Goal: Information Seeking & Learning: Learn about a topic

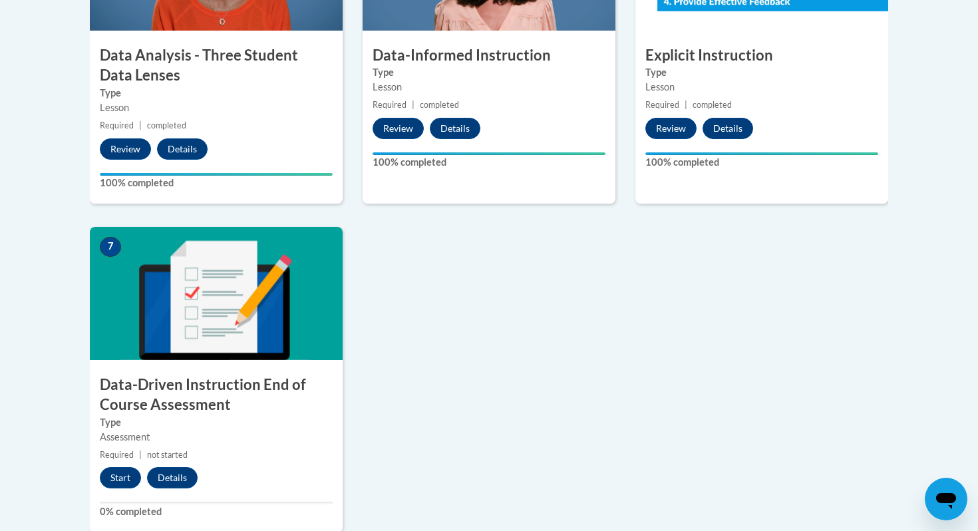
scroll to position [1016, 0]
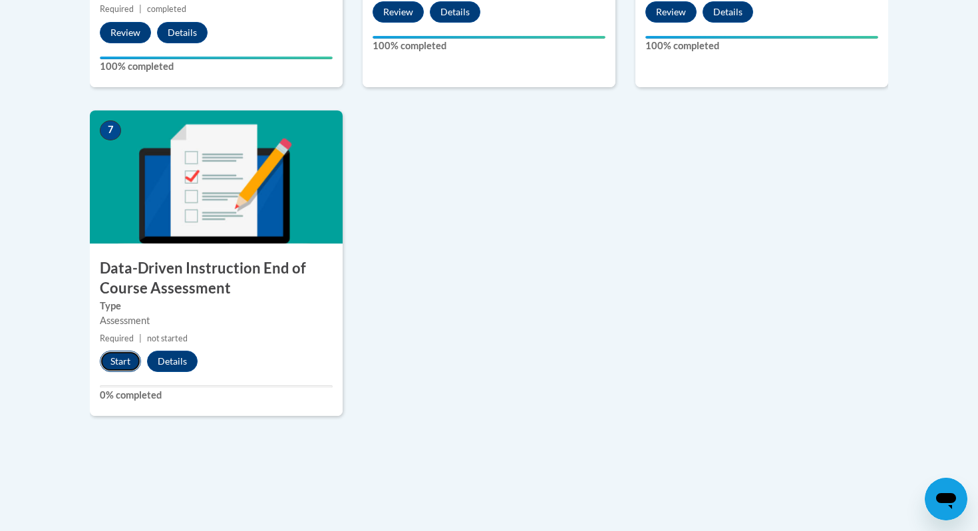
click at [125, 359] on button "Start" at bounding box center [120, 361] width 41 height 21
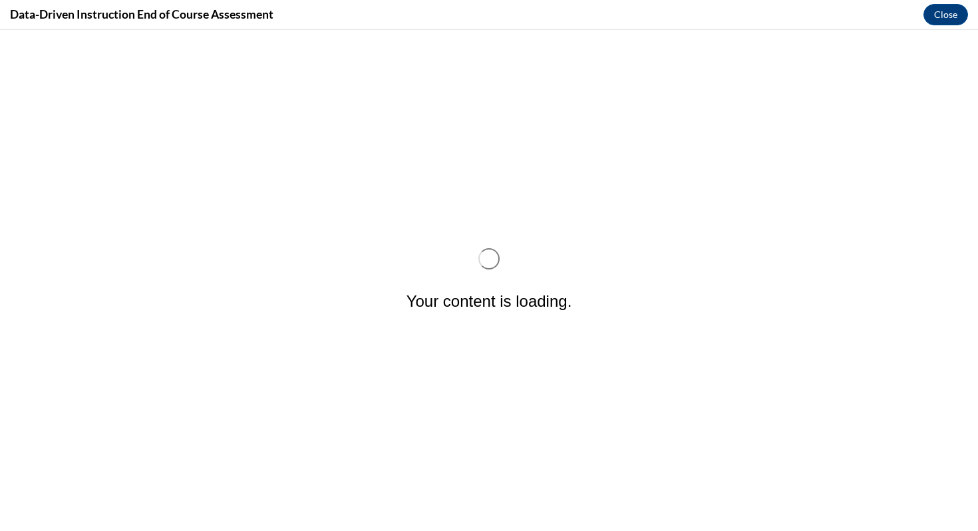
scroll to position [0, 0]
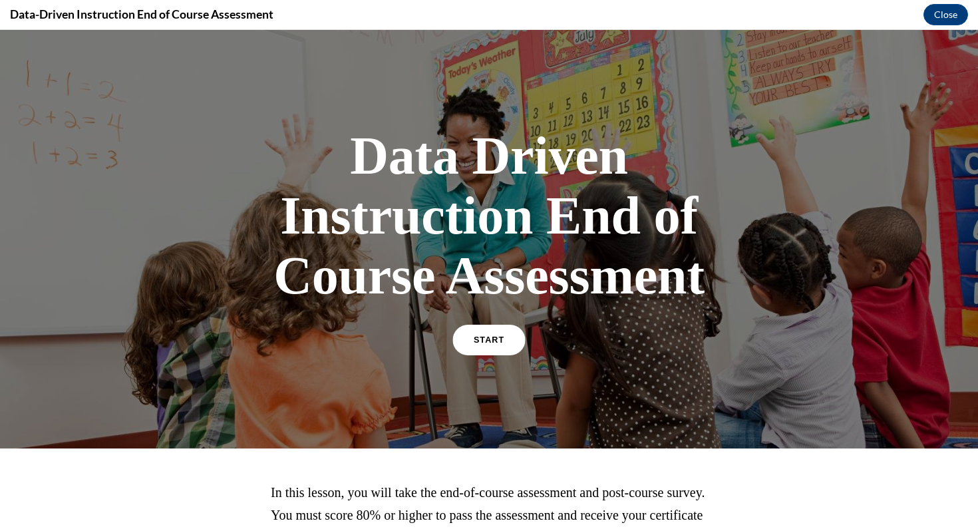
click at [483, 333] on link "START" at bounding box center [489, 340] width 73 height 31
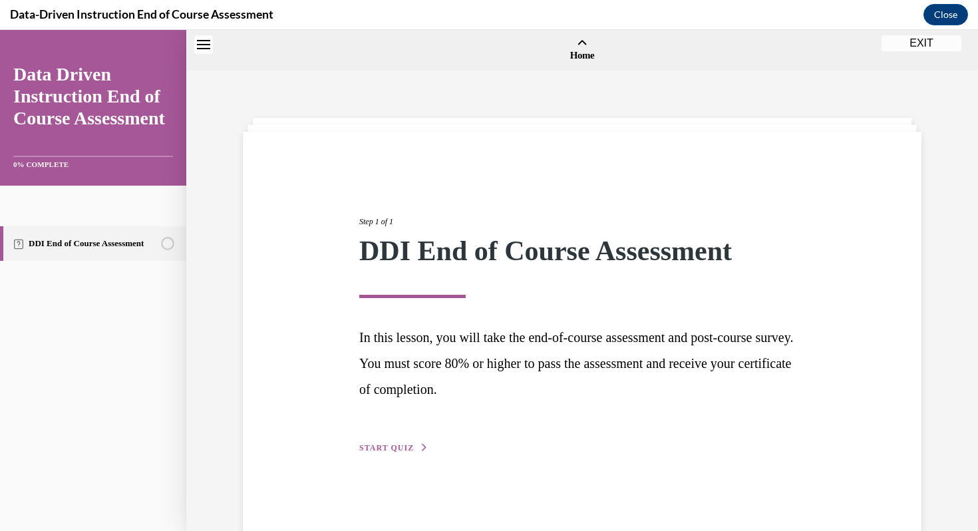
scroll to position [41, 0]
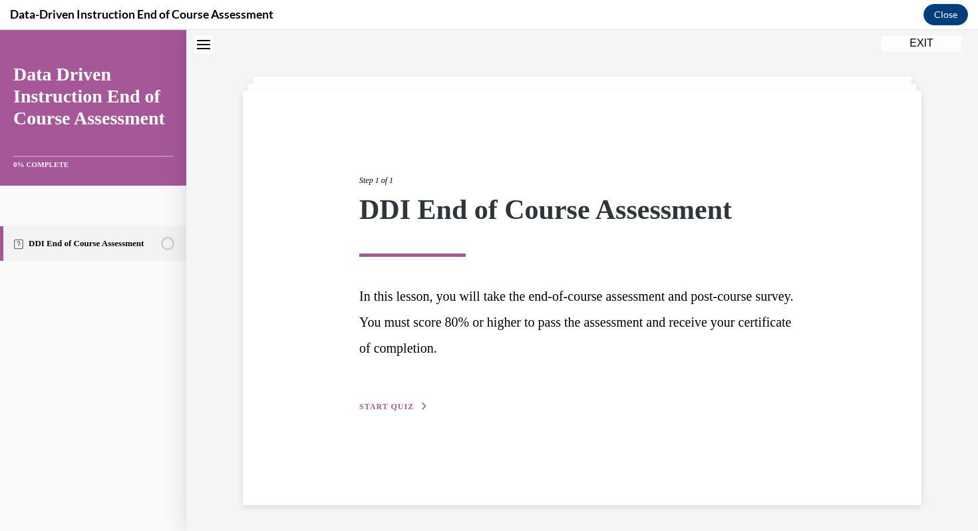
click at [390, 409] on span "START QUIZ" at bounding box center [386, 406] width 55 height 9
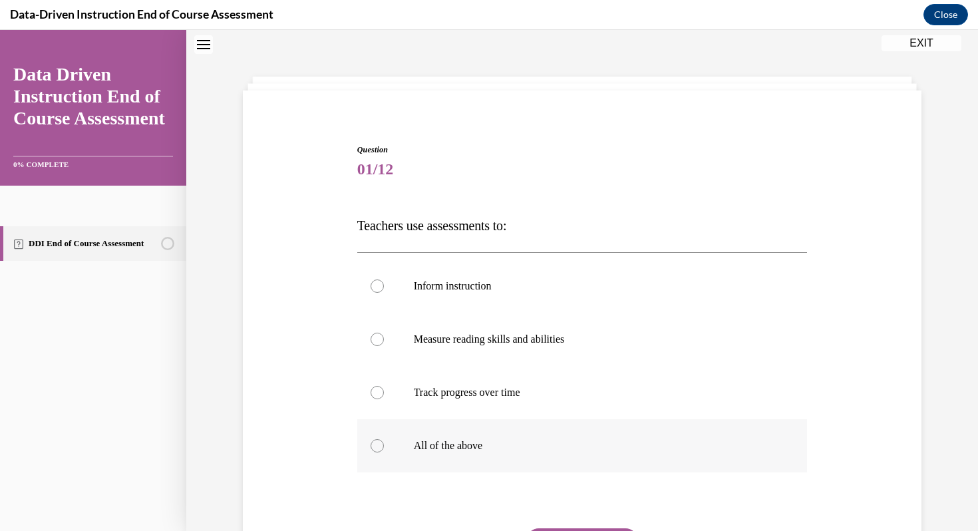
click at [375, 447] on div at bounding box center [377, 445] width 13 height 13
click at [375, 447] on input "All of the above" at bounding box center [377, 445] width 13 height 13
radio input "true"
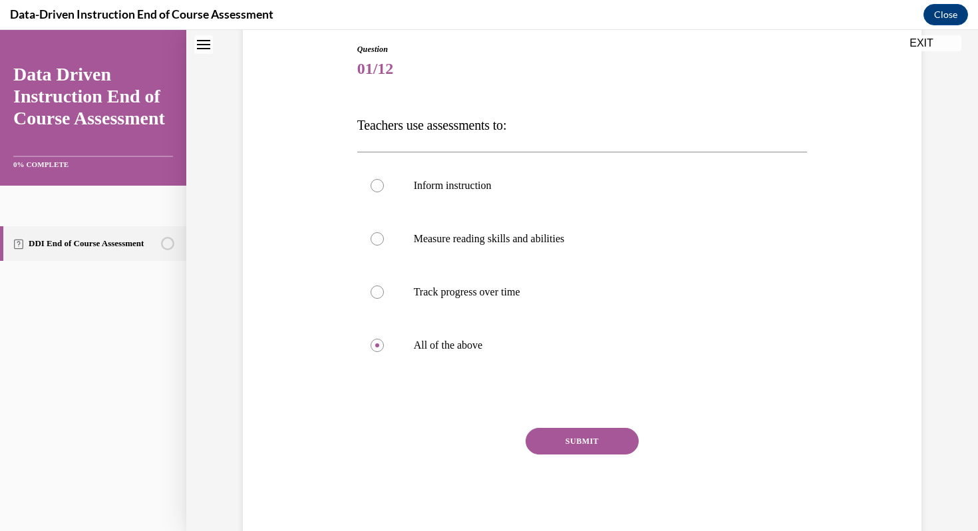
click at [565, 435] on button "SUBMIT" at bounding box center [582, 441] width 113 height 27
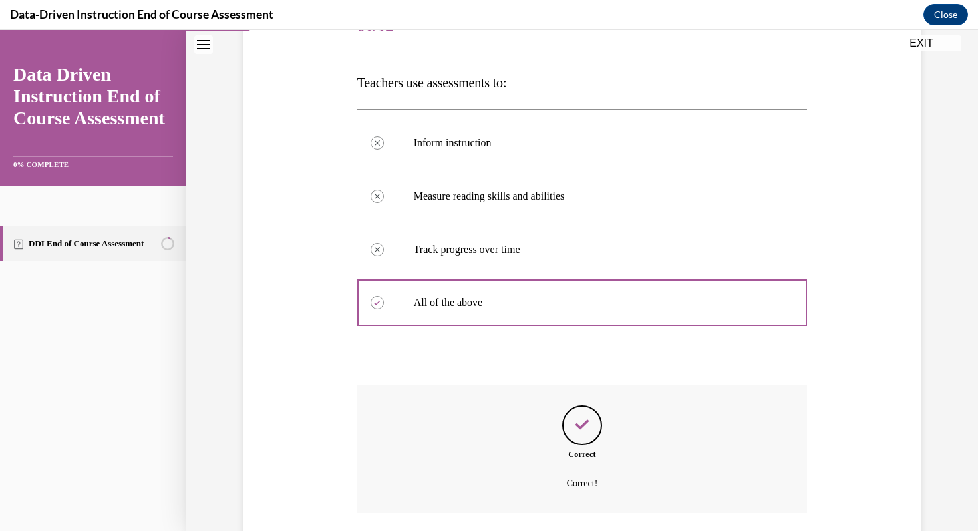
scroll to position [282, 0]
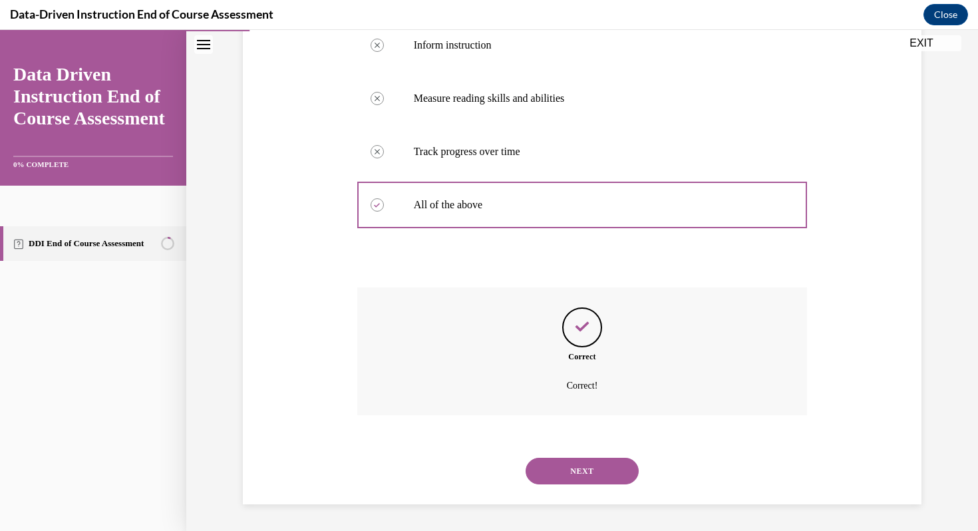
click at [570, 466] on button "NEXT" at bounding box center [582, 471] width 113 height 27
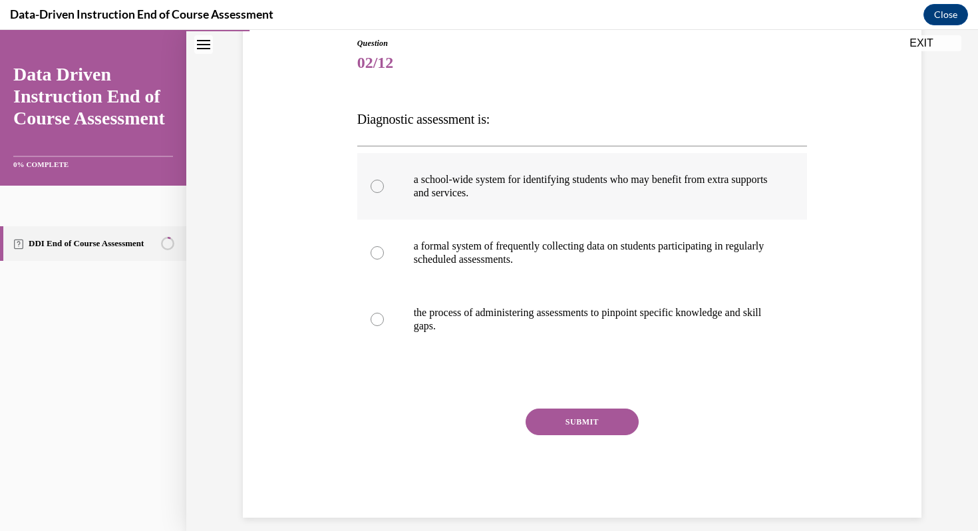
click at [381, 186] on div at bounding box center [377, 186] width 13 height 13
click at [381, 186] on input "a school-wide system for identifying students who may benefit from extra suppor…" at bounding box center [377, 186] width 13 height 13
radio input "true"
click at [546, 425] on button "SUBMIT" at bounding box center [582, 422] width 113 height 27
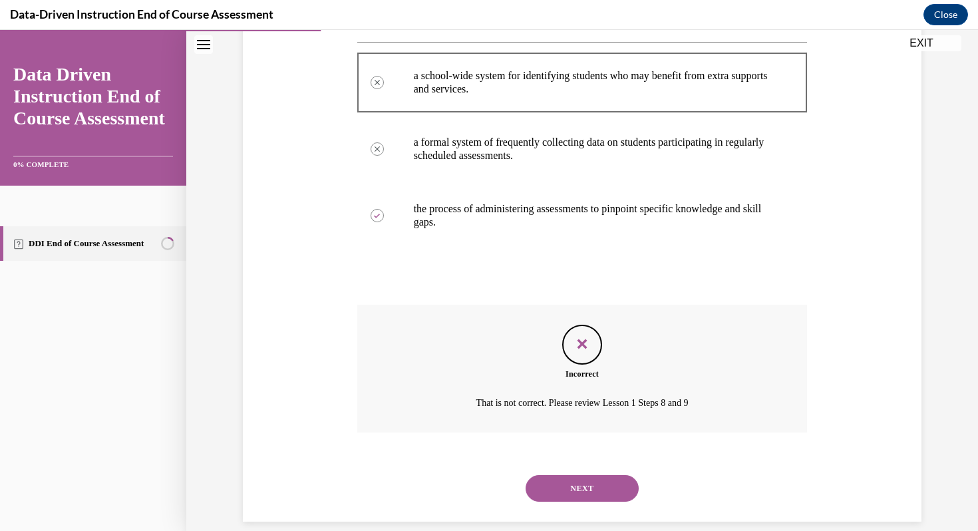
scroll to position [269, 0]
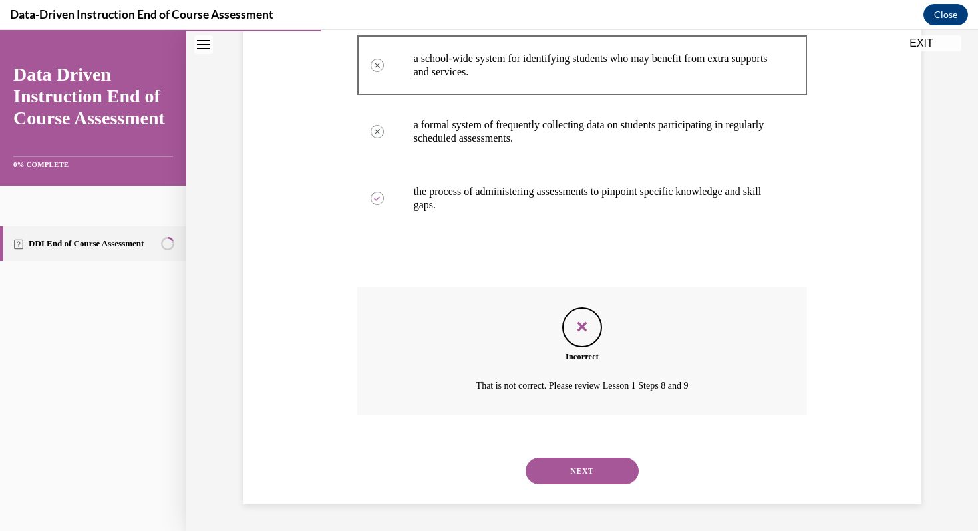
click at [559, 465] on button "NEXT" at bounding box center [582, 471] width 113 height 27
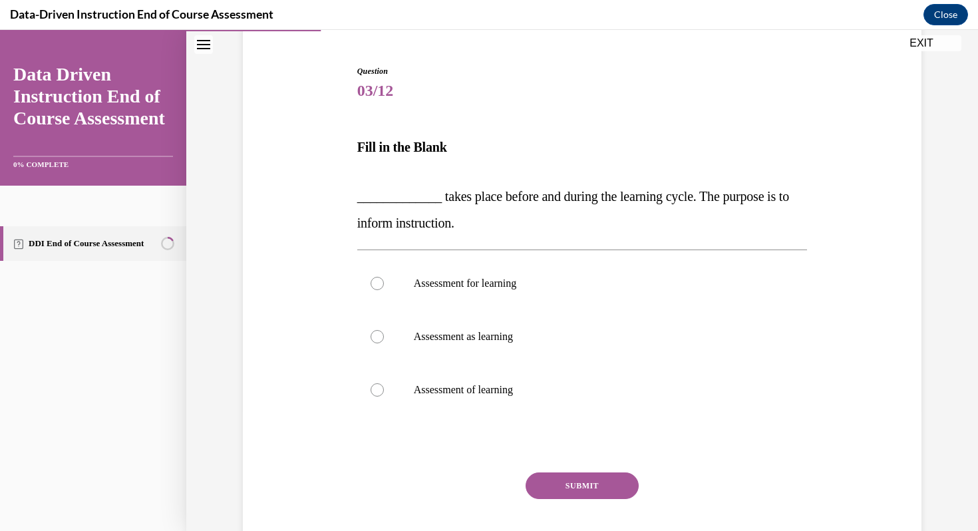
scroll to position [120, 0]
click at [376, 393] on div at bounding box center [377, 389] width 13 height 13
click at [376, 393] on input "Assessment of learning" at bounding box center [377, 389] width 13 height 13
radio input "true"
click at [606, 480] on button "SUBMIT" at bounding box center [582, 485] width 113 height 27
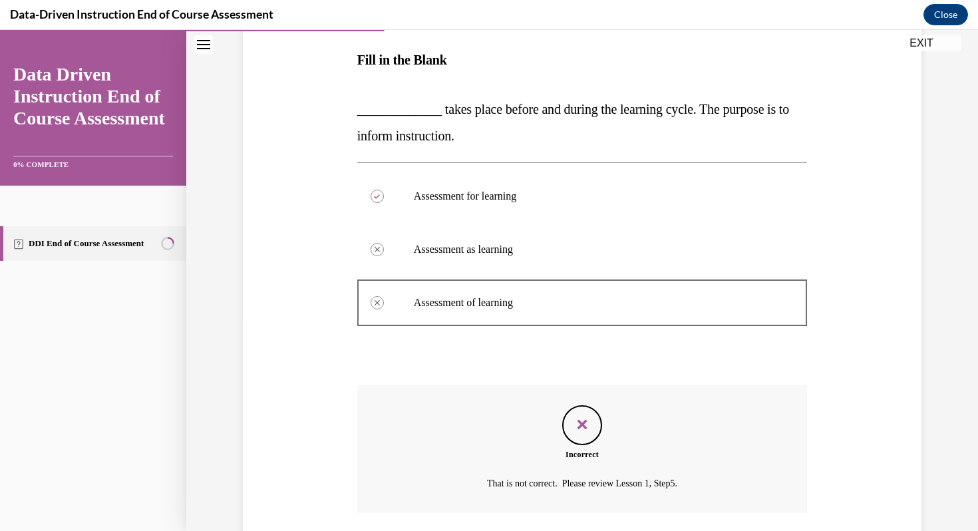
scroll to position [205, 0]
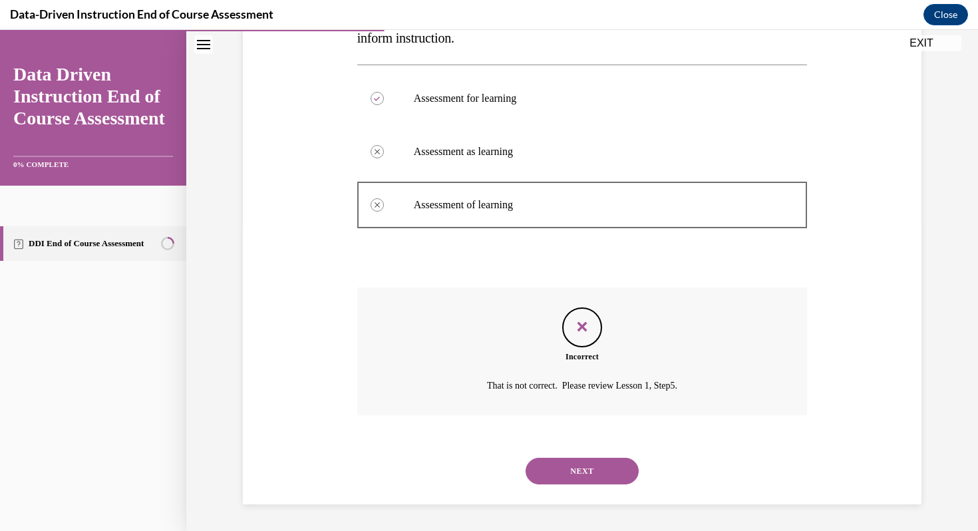
click at [606, 480] on button "NEXT" at bounding box center [582, 471] width 113 height 27
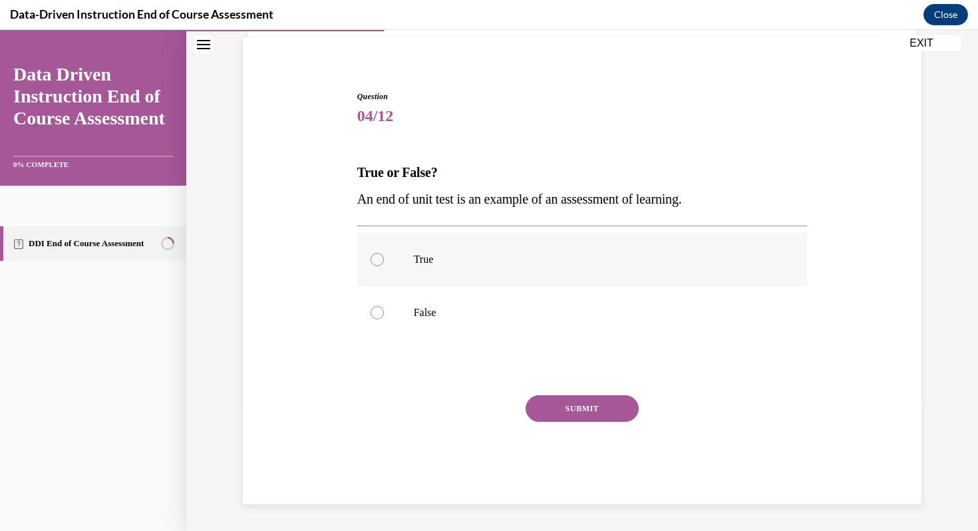
click at [375, 262] on div at bounding box center [377, 259] width 13 height 13
click at [375, 262] on input "True" at bounding box center [377, 259] width 13 height 13
radio input "true"
click at [560, 409] on button "SUBMIT" at bounding box center [582, 408] width 113 height 27
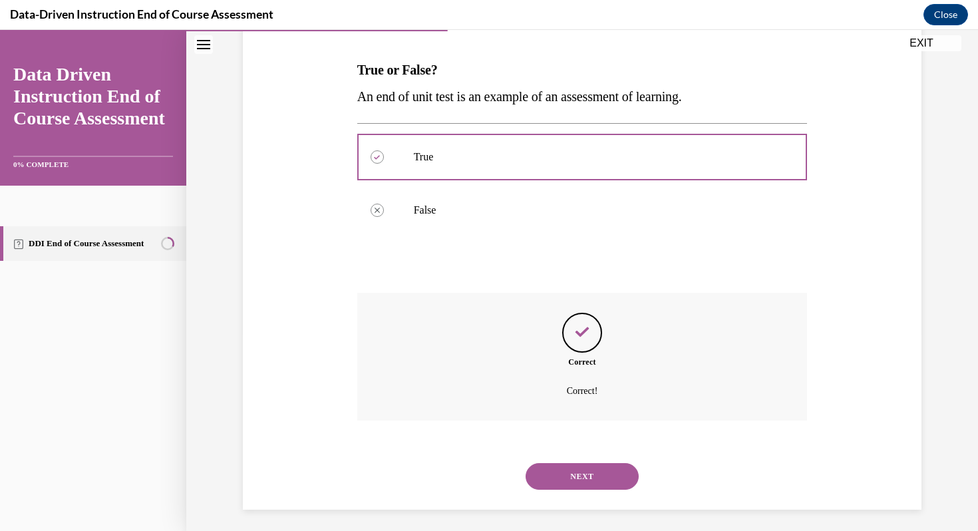
scroll to position [202, 0]
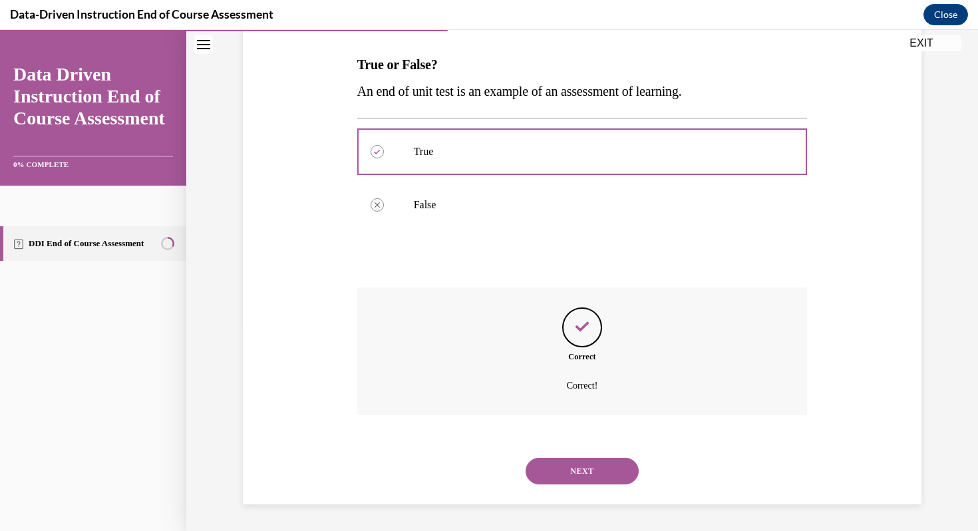
click at [562, 470] on button "NEXT" at bounding box center [582, 471] width 113 height 27
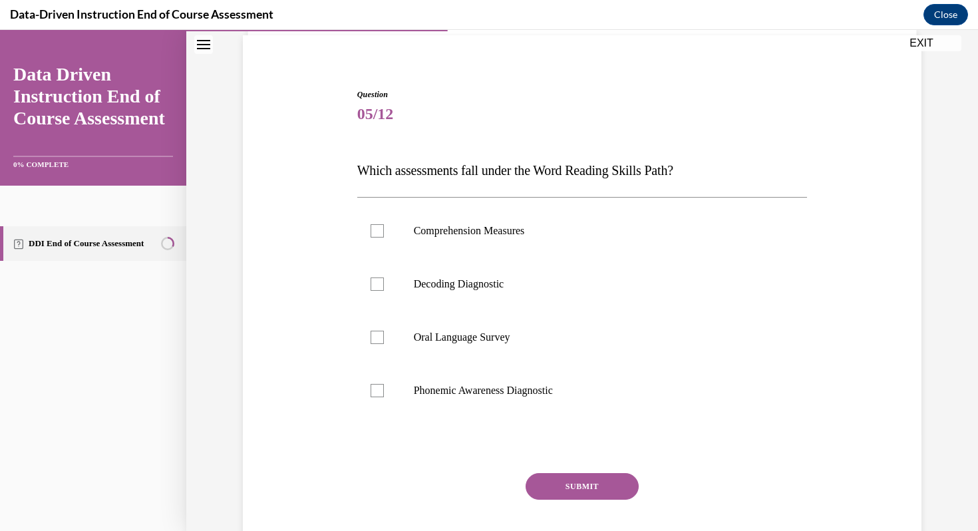
scroll to position [148, 0]
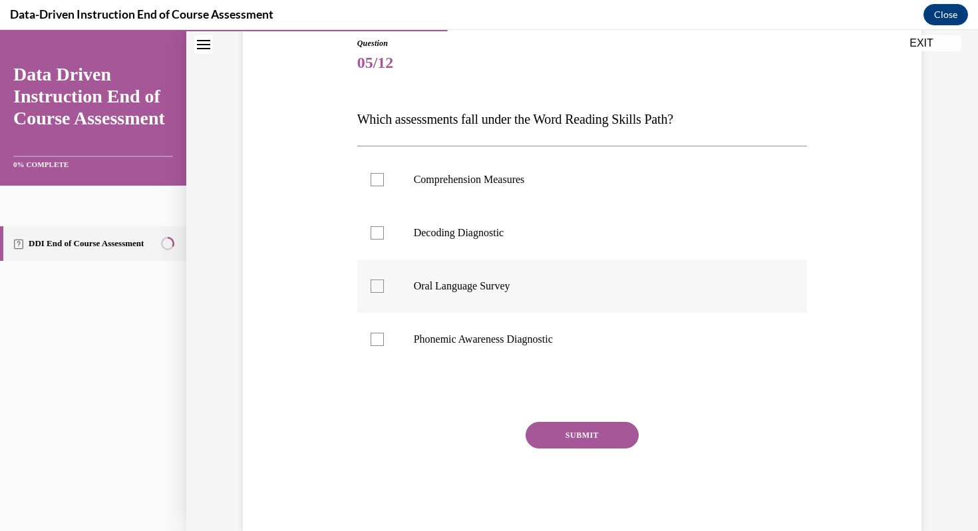
click at [375, 284] on div at bounding box center [377, 286] width 13 height 13
click at [375, 284] on input "Oral Language Survey" at bounding box center [377, 286] width 13 height 13
click at [380, 285] on div at bounding box center [377, 286] width 13 height 13
click at [380, 285] on input "Oral Language Survey" at bounding box center [377, 286] width 13 height 13
checkbox input "false"
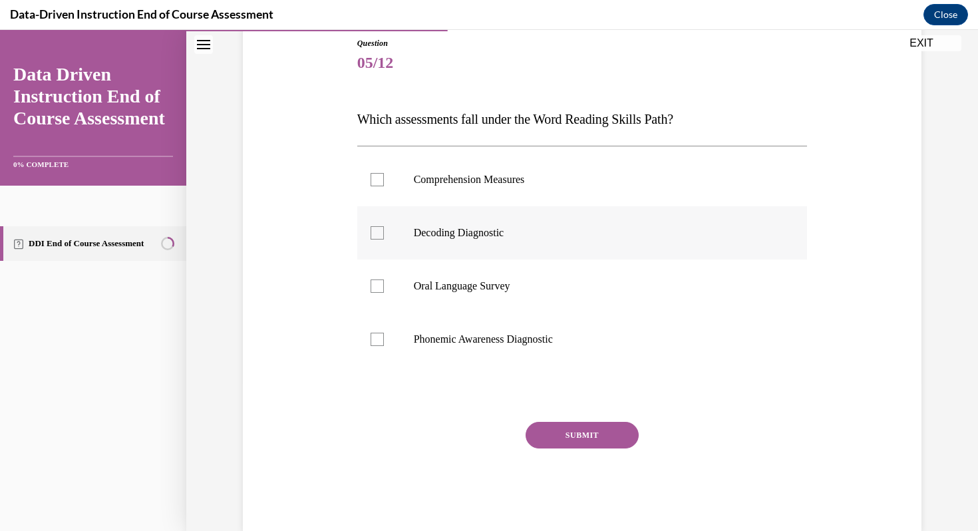
click at [374, 234] on div at bounding box center [377, 232] width 13 height 13
click at [374, 234] on input "Decoding Diagnostic" at bounding box center [377, 232] width 13 height 13
checkbox input "true"
click at [380, 343] on div at bounding box center [377, 339] width 13 height 13
click at [380, 343] on input "Phonemic Awareness Diagnostic" at bounding box center [377, 339] width 13 height 13
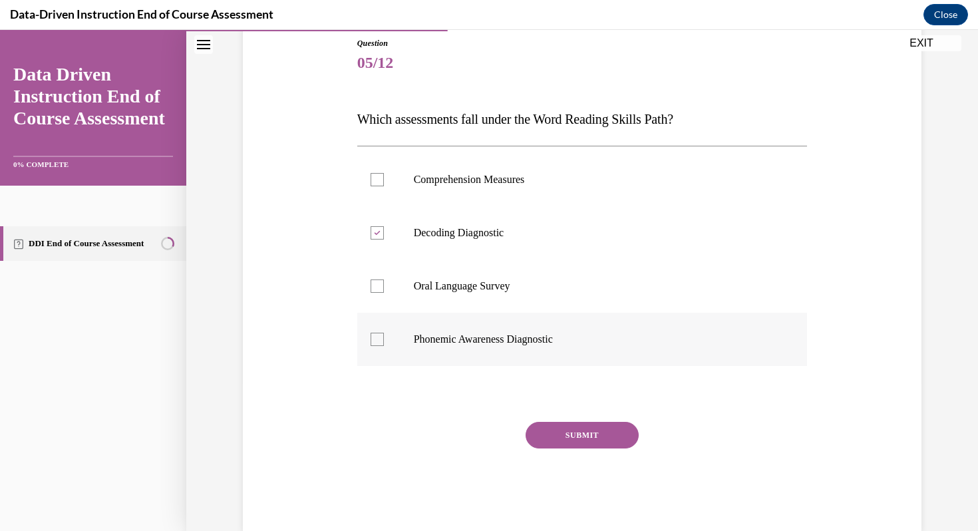
checkbox input "true"
click at [591, 429] on button "SUBMIT" at bounding box center [582, 435] width 113 height 27
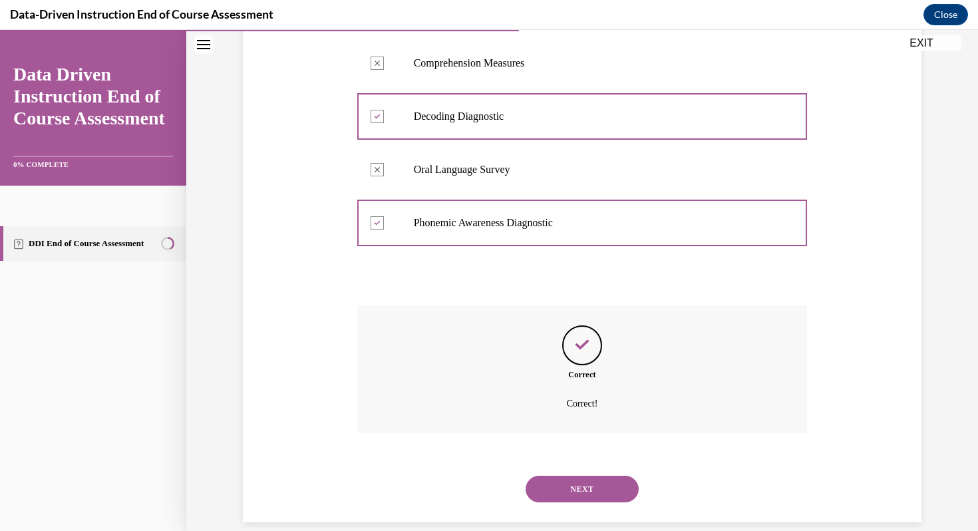
scroll to position [282, 0]
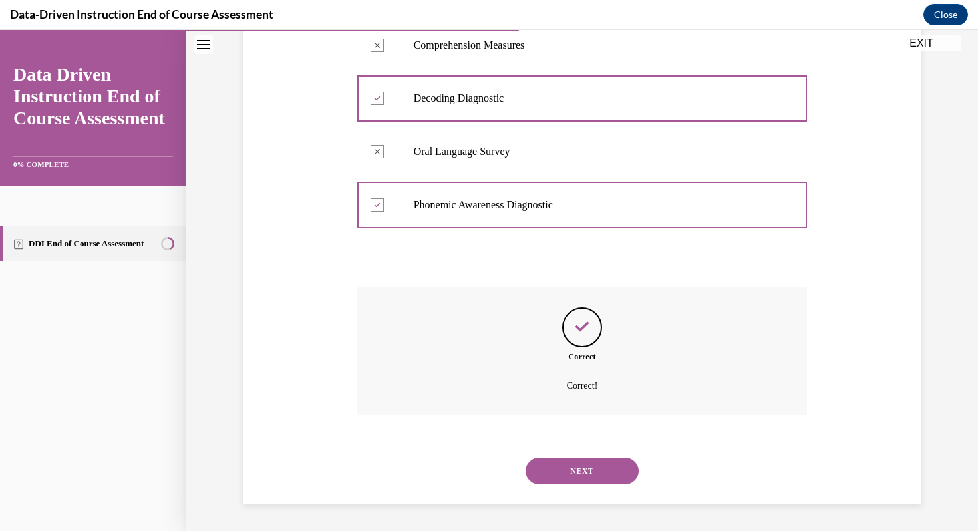
click at [595, 477] on button "NEXT" at bounding box center [582, 471] width 113 height 27
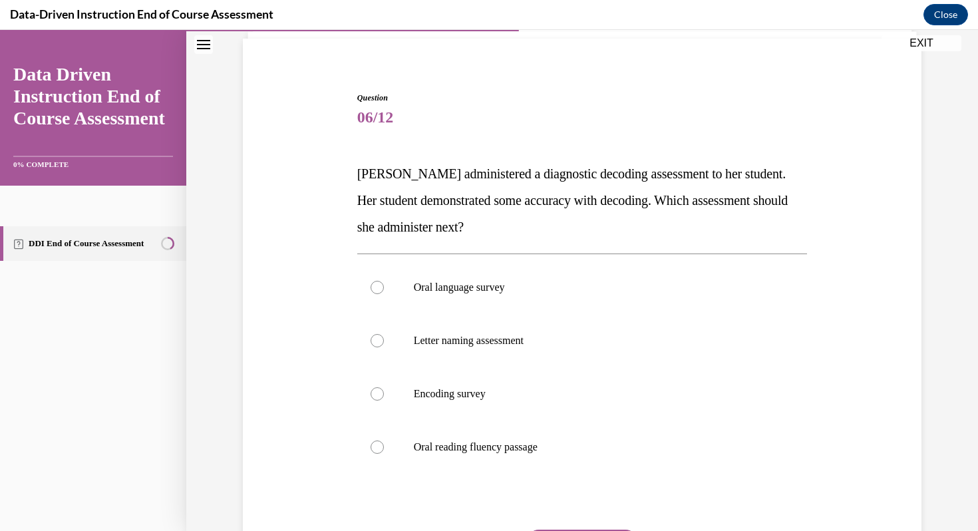
scroll to position [94, 0]
click at [375, 448] on div at bounding box center [377, 446] width 13 height 13
click at [375, 448] on input "Oral reading fluency passage" at bounding box center [377, 446] width 13 height 13
radio input "true"
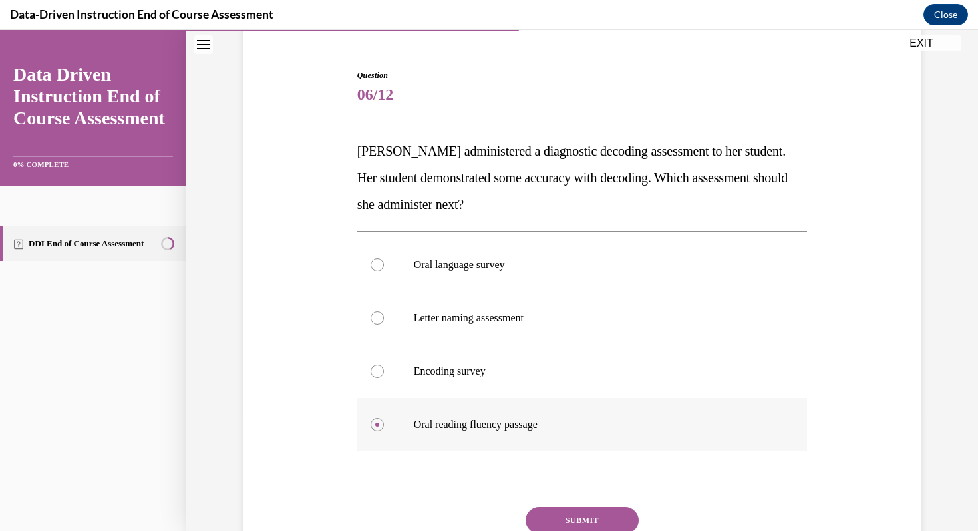
scroll to position [135, 0]
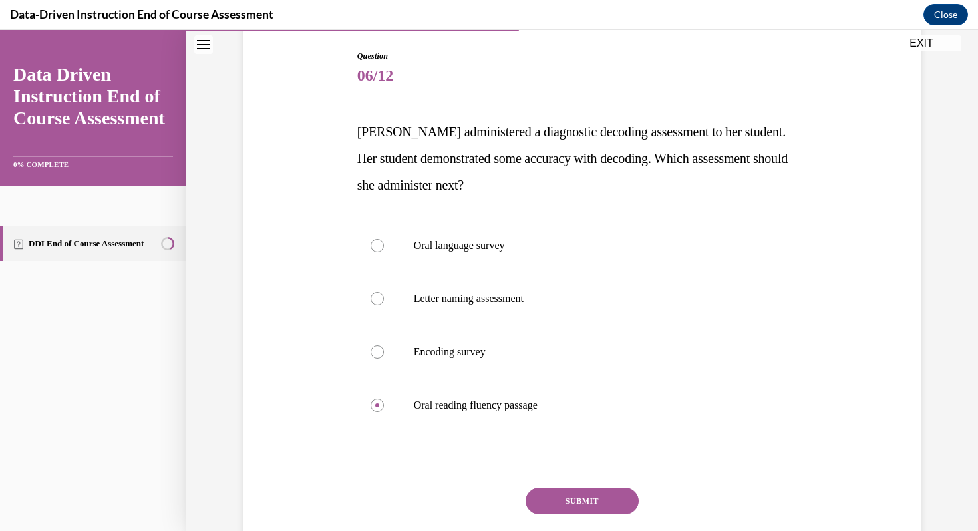
click at [553, 502] on button "SUBMIT" at bounding box center [582, 501] width 113 height 27
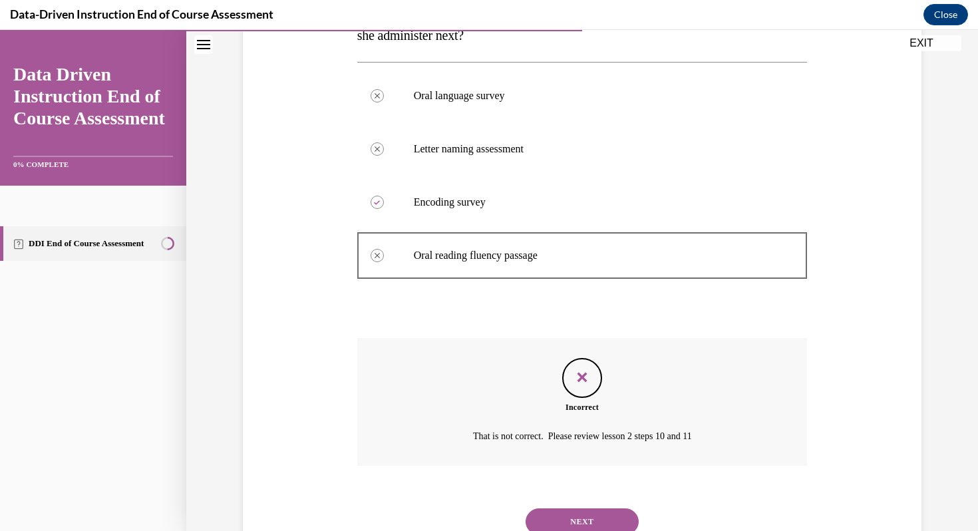
scroll to position [282, 0]
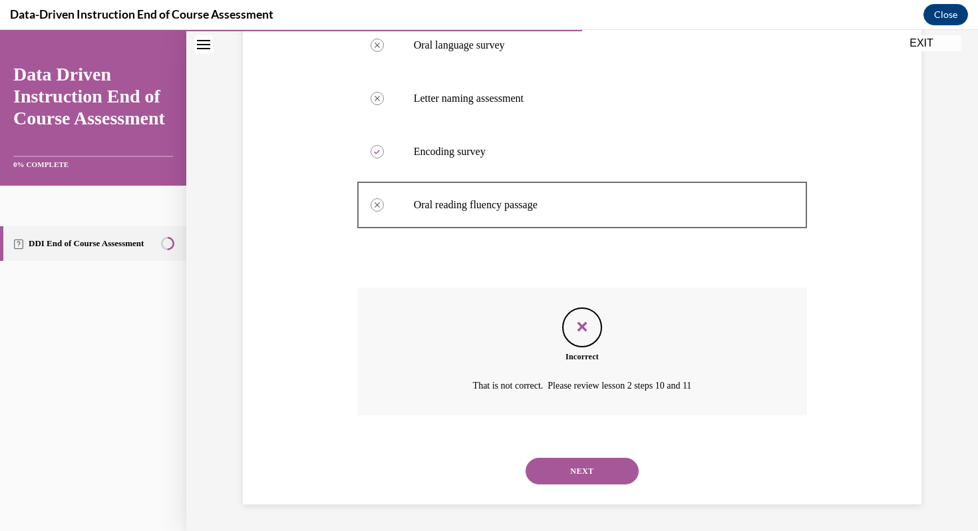
click at [554, 469] on button "NEXT" at bounding box center [582, 471] width 113 height 27
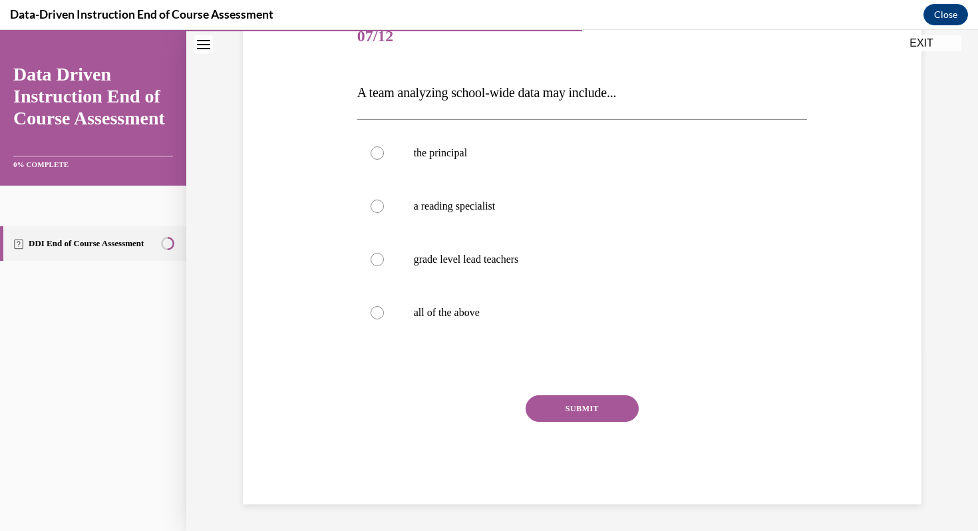
scroll to position [148, 0]
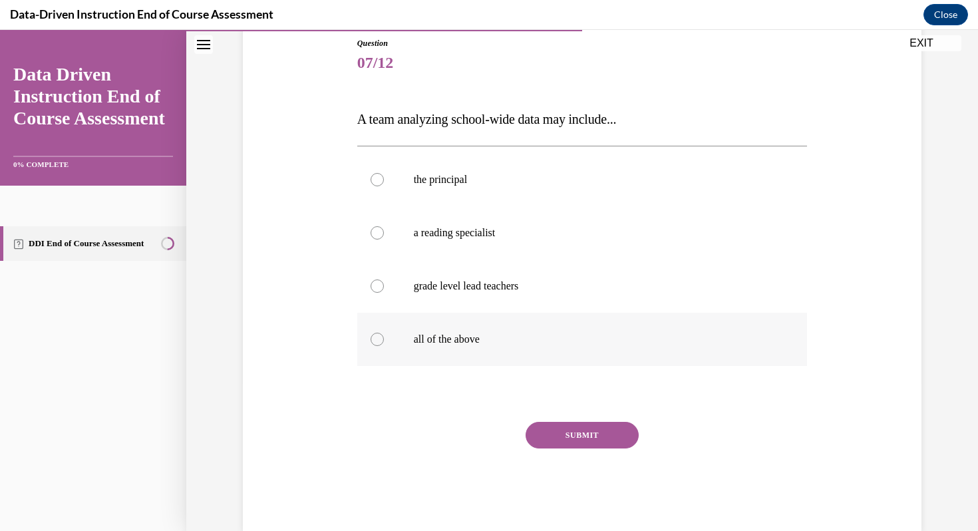
click at [369, 347] on label "all of the above" at bounding box center [582, 339] width 451 height 53
click at [371, 346] on input "all of the above" at bounding box center [377, 339] width 13 height 13
radio input "true"
click at [557, 438] on button "SUBMIT" at bounding box center [582, 435] width 113 height 27
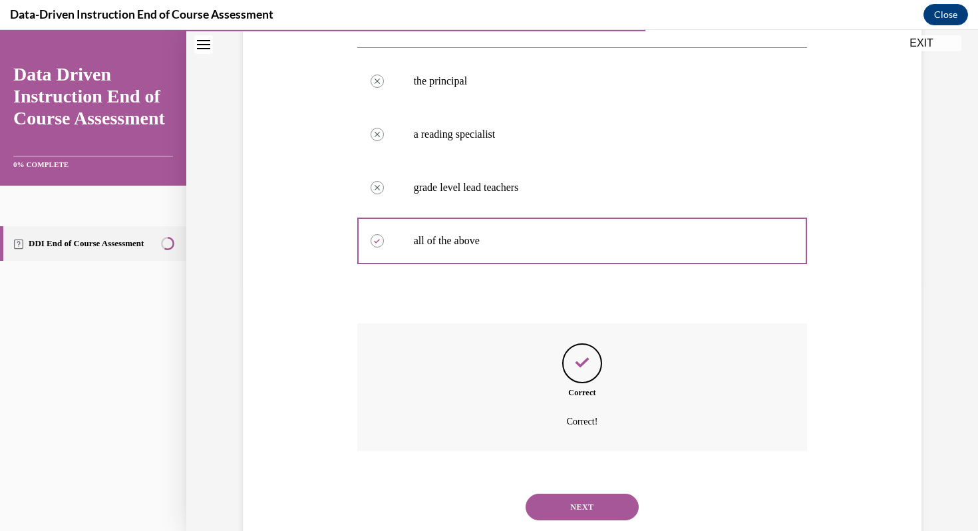
scroll to position [282, 0]
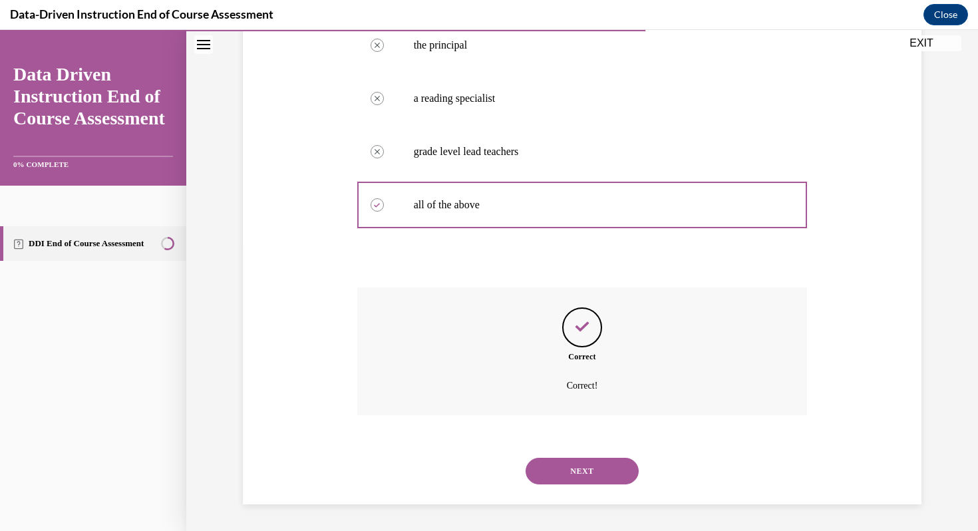
click at [569, 475] on button "NEXT" at bounding box center [582, 471] width 113 height 27
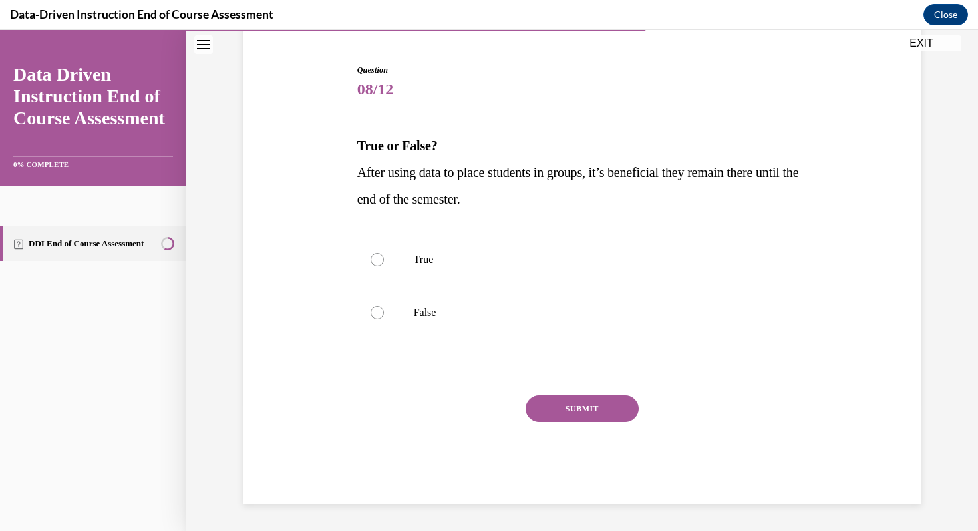
scroll to position [121, 0]
click at [380, 312] on div at bounding box center [377, 312] width 13 height 13
click at [380, 312] on input "False" at bounding box center [377, 312] width 13 height 13
radio input "true"
click at [550, 409] on button "SUBMIT" at bounding box center [582, 408] width 113 height 27
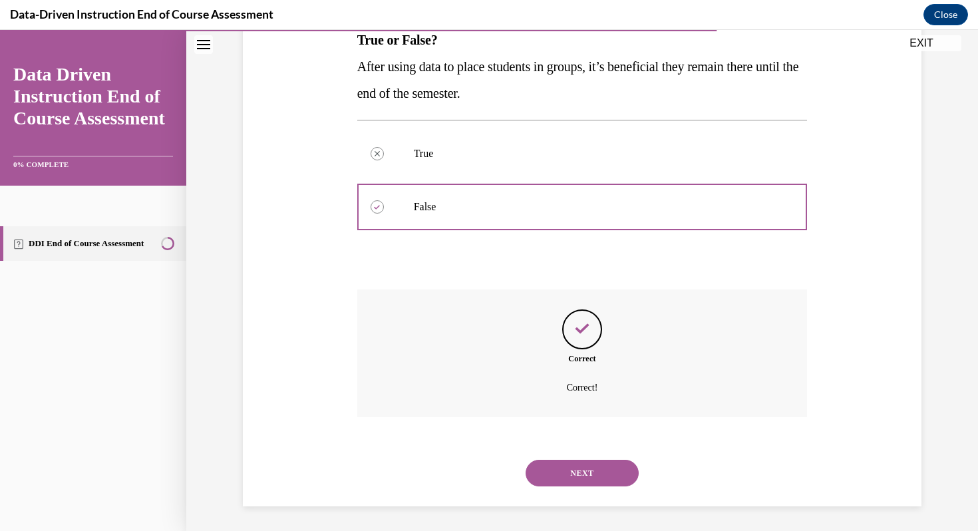
scroll to position [229, 0]
click at [568, 471] on button "NEXT" at bounding box center [582, 471] width 113 height 27
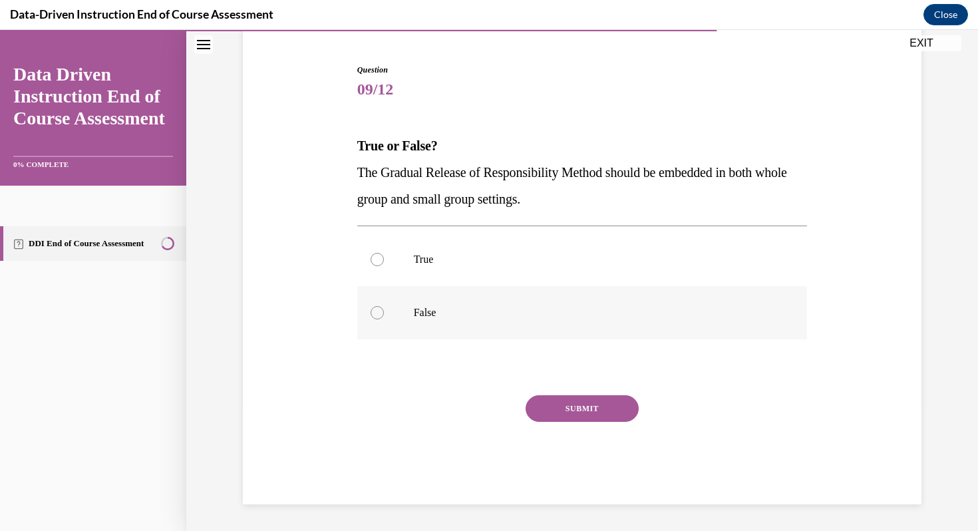
click at [375, 308] on div at bounding box center [377, 312] width 13 height 13
click at [375, 308] on input "False" at bounding box center [377, 312] width 13 height 13
radio input "true"
click at [542, 418] on button "SUBMIT" at bounding box center [582, 408] width 113 height 27
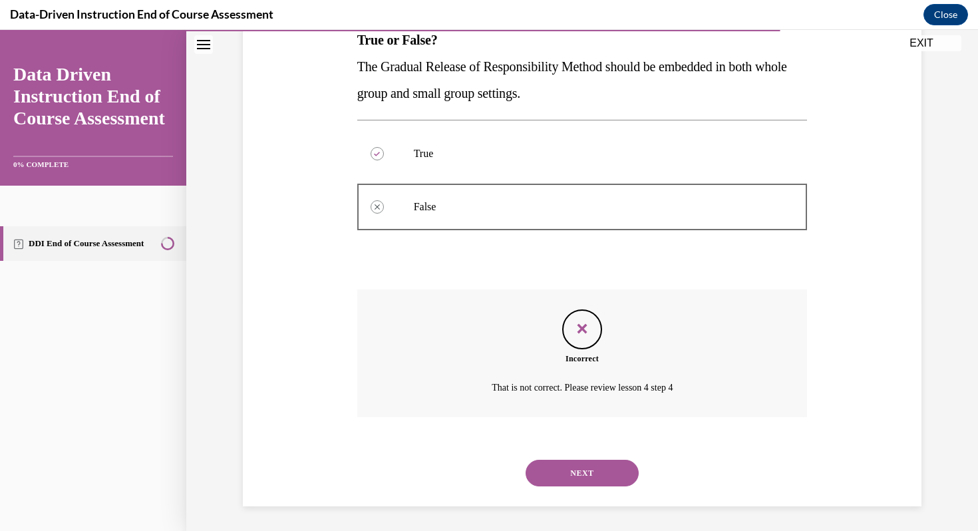
scroll to position [229, 0]
click at [570, 477] on button "NEXT" at bounding box center [582, 471] width 113 height 27
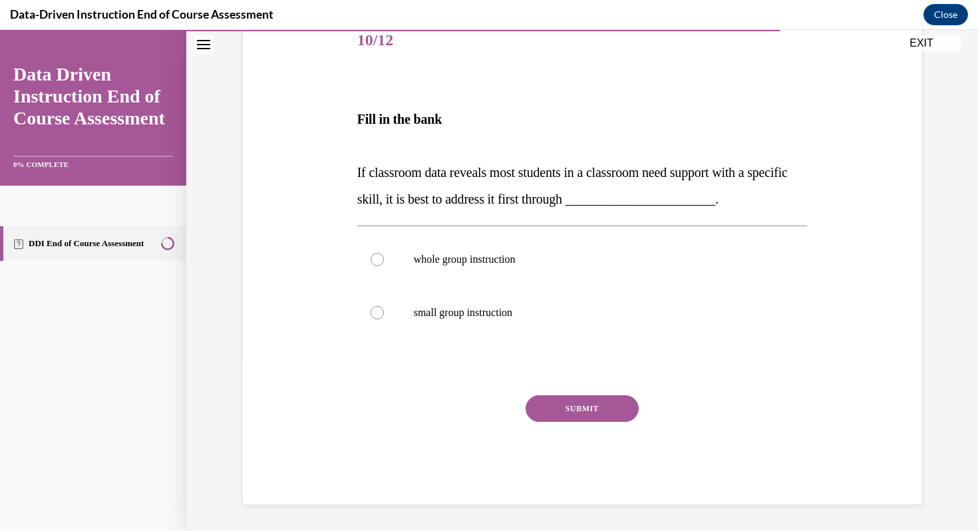
scroll to position [148, 0]
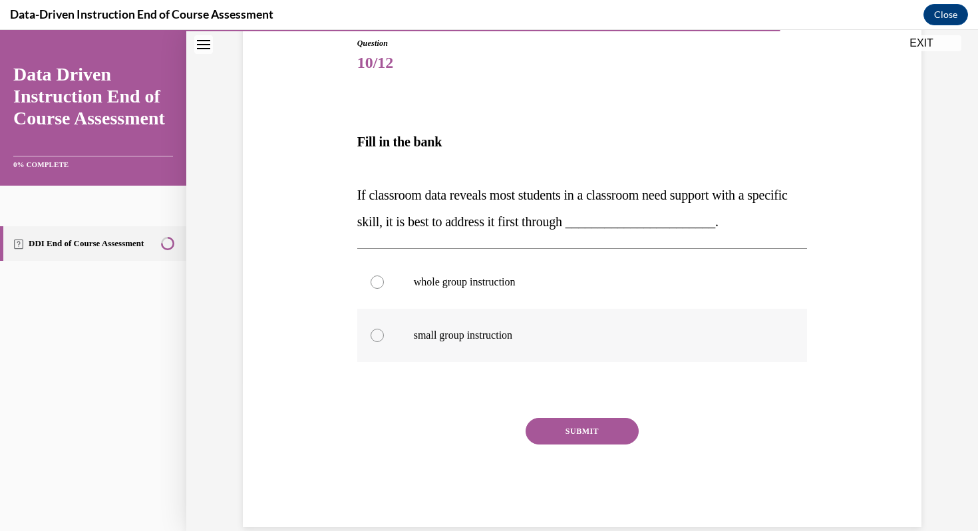
click at [373, 333] on div at bounding box center [377, 335] width 13 height 13
click at [373, 333] on input "small group instruction" at bounding box center [377, 335] width 13 height 13
radio input "true"
click at [543, 435] on button "SUBMIT" at bounding box center [582, 431] width 113 height 27
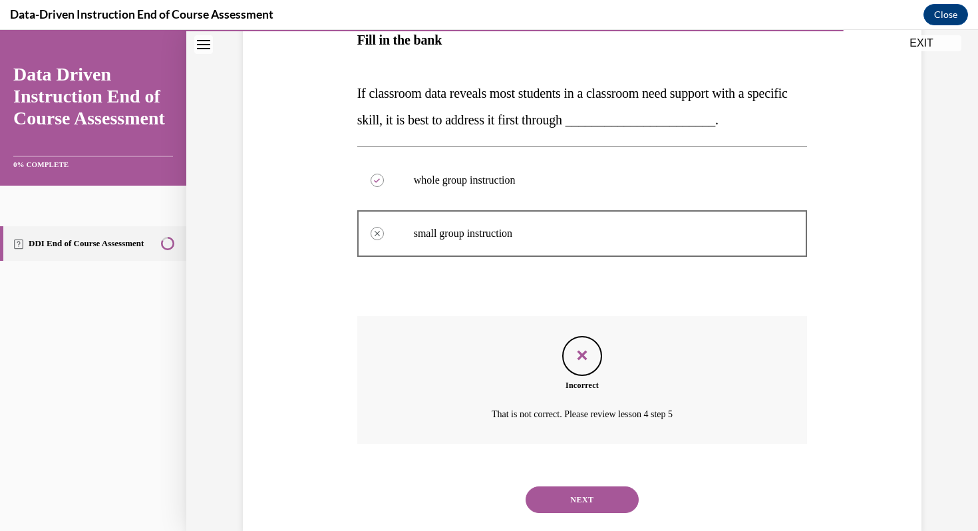
scroll to position [248, 0]
click at [572, 505] on button "NEXT" at bounding box center [582, 501] width 113 height 27
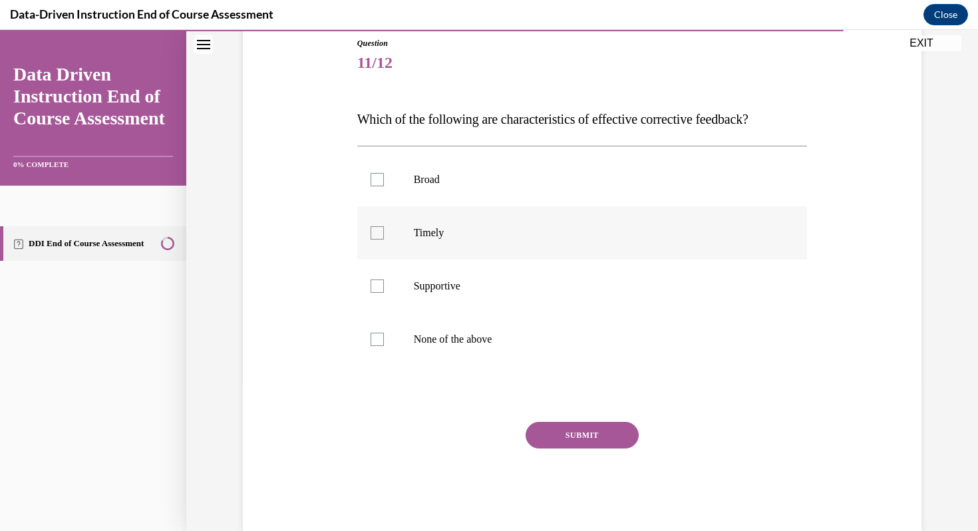
click at [380, 230] on div at bounding box center [377, 232] width 13 height 13
click at [380, 230] on input "Timely" at bounding box center [377, 232] width 13 height 13
checkbox input "true"
click at [380, 288] on div at bounding box center [377, 286] width 13 height 13
click at [380, 288] on input "Supportive" at bounding box center [377, 286] width 13 height 13
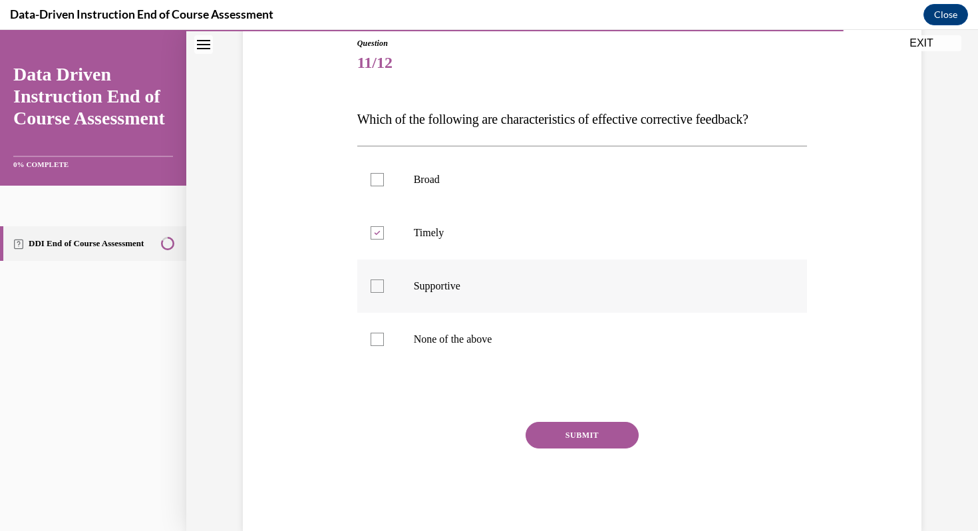
checkbox input "true"
click at [553, 435] on button "SUBMIT" at bounding box center [582, 435] width 113 height 27
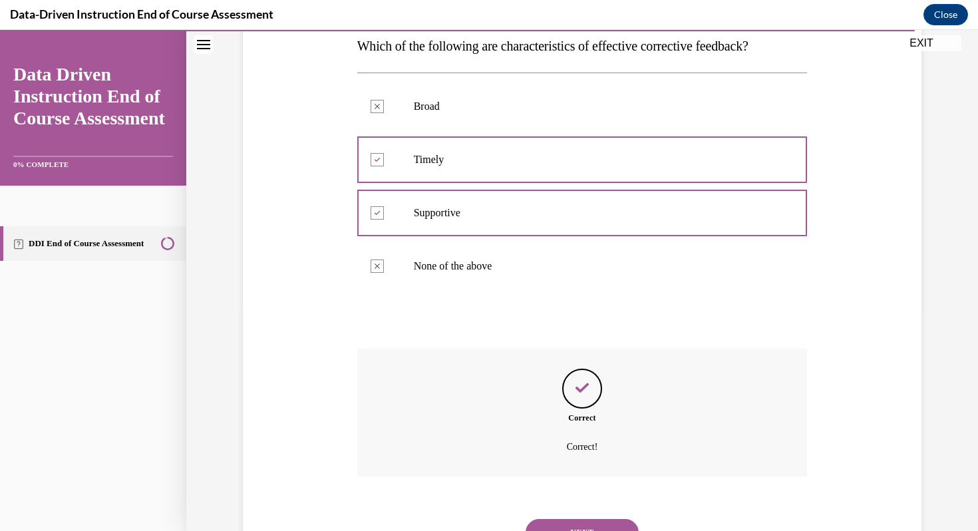
scroll to position [282, 0]
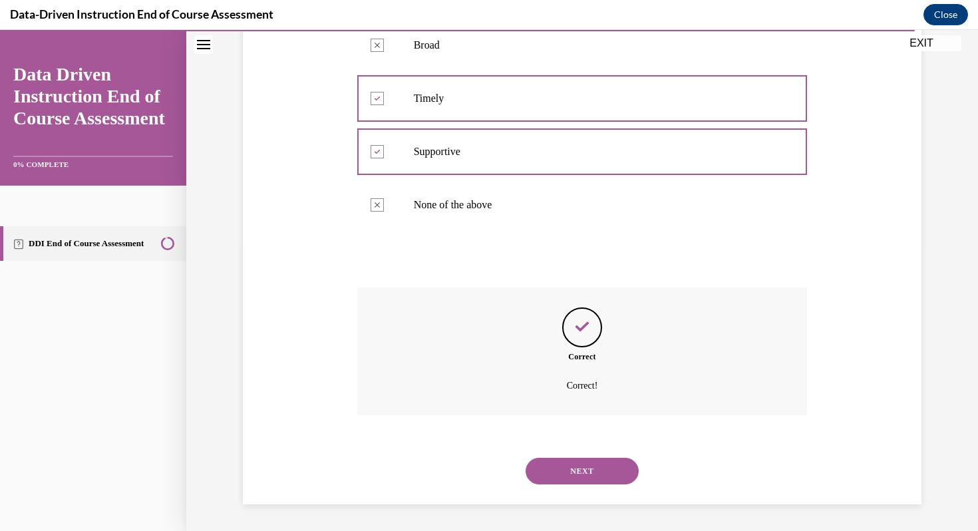
click at [567, 469] on button "NEXT" at bounding box center [582, 471] width 113 height 27
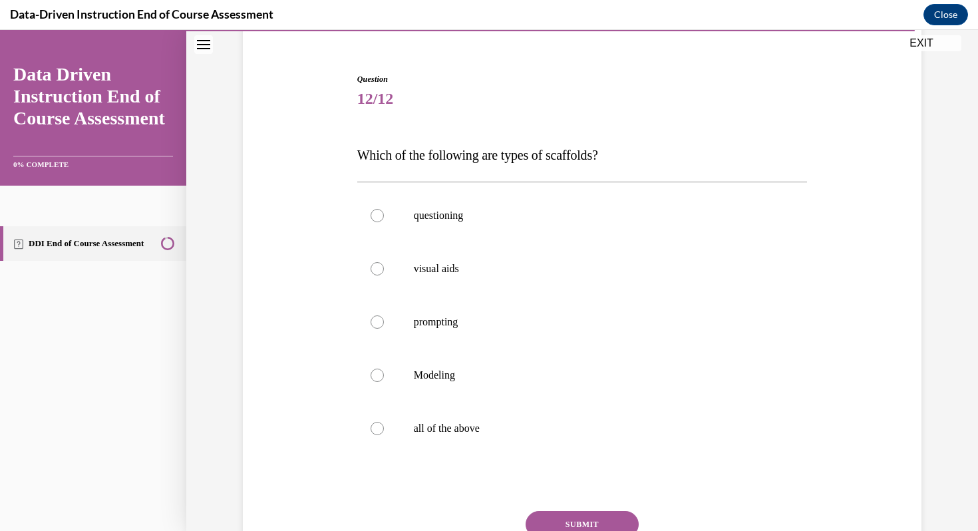
scroll to position [116, 0]
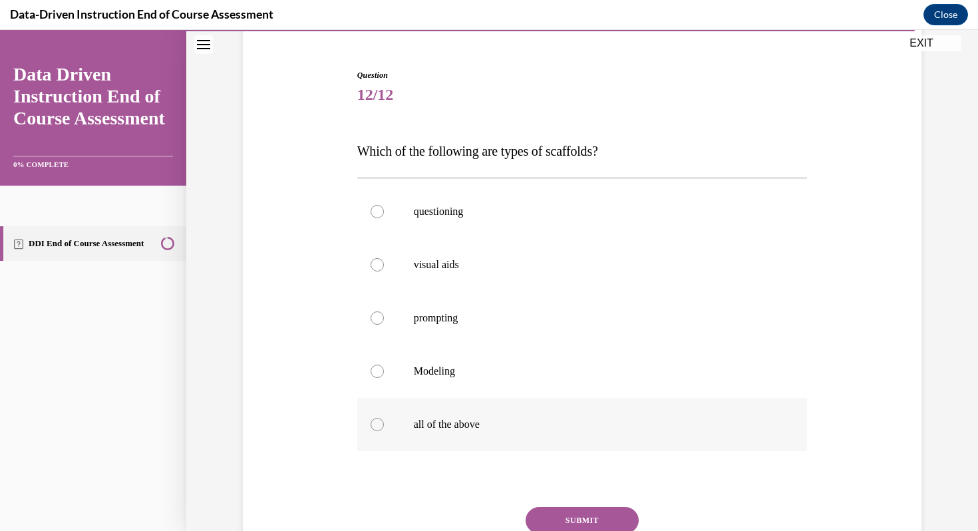
click at [379, 423] on div at bounding box center [377, 424] width 13 height 13
click at [379, 423] on input "all of the above" at bounding box center [377, 424] width 13 height 13
radio input "true"
click at [542, 522] on button "SUBMIT" at bounding box center [582, 520] width 113 height 27
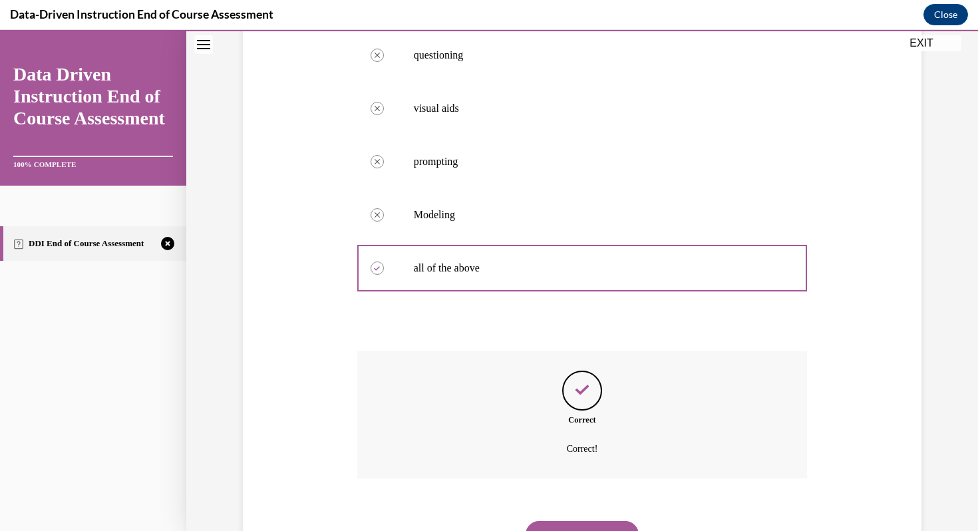
scroll to position [266, 0]
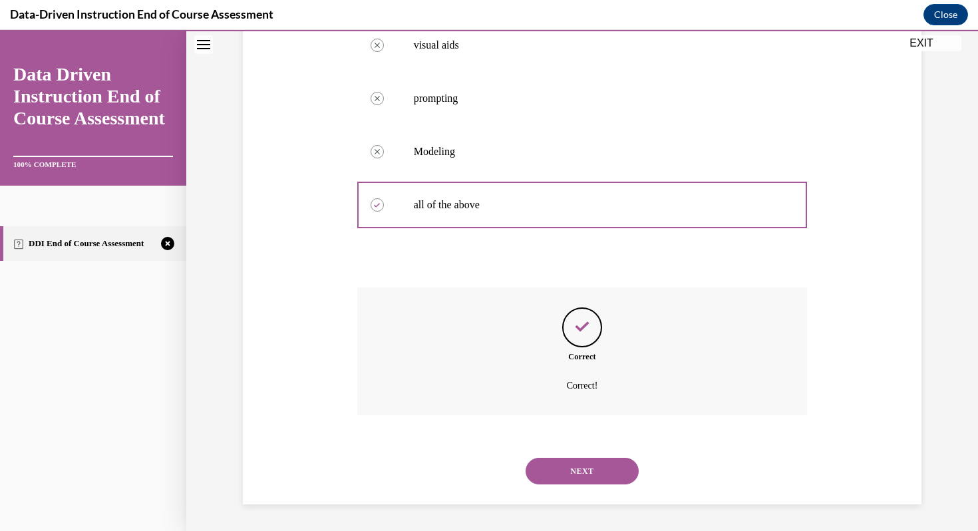
click at [556, 472] on button "NEXT" at bounding box center [582, 471] width 113 height 27
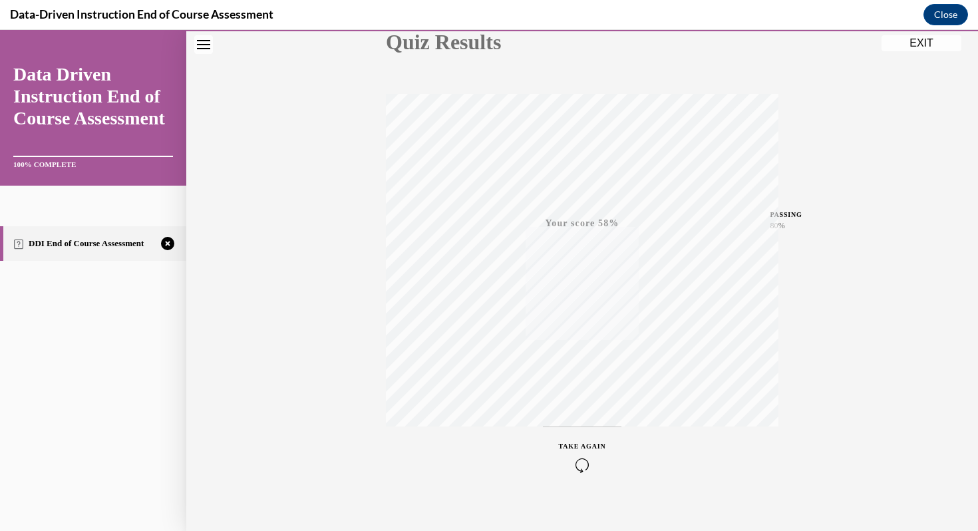
scroll to position [181, 0]
click at [582, 451] on icon "button" at bounding box center [582, 450] width 47 height 15
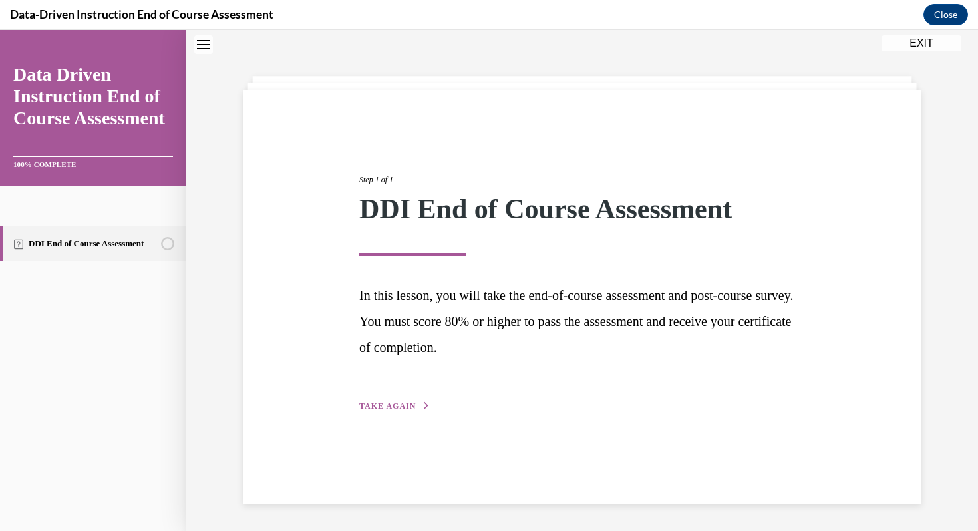
click at [393, 403] on span "TAKE AGAIN" at bounding box center [387, 405] width 57 height 9
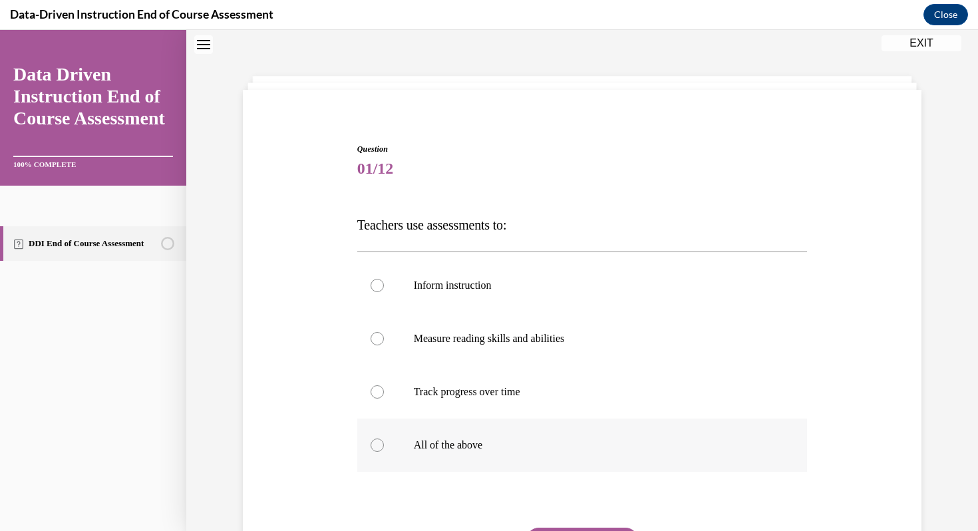
click at [375, 445] on div at bounding box center [377, 445] width 13 height 13
click at [375, 445] on input "All of the above" at bounding box center [377, 445] width 13 height 13
radio input "true"
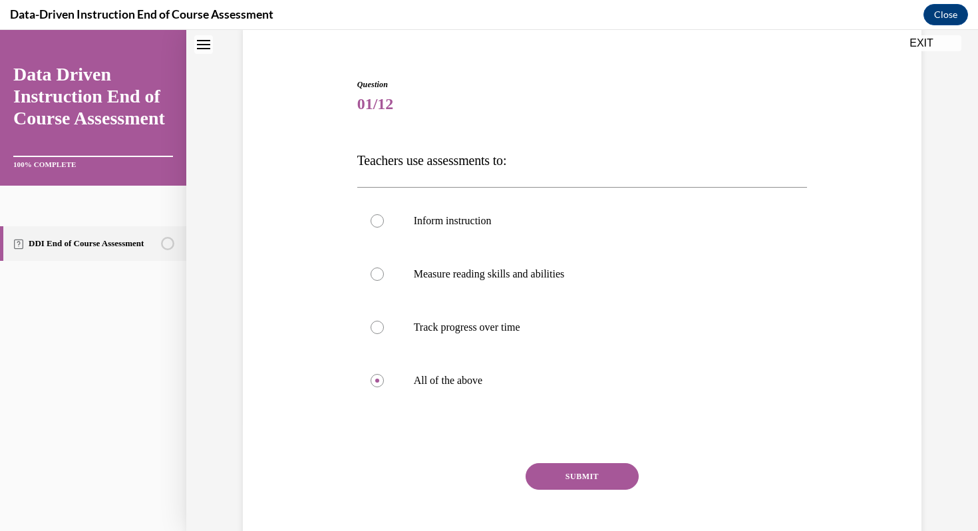
click at [573, 483] on button "SUBMIT" at bounding box center [582, 476] width 113 height 27
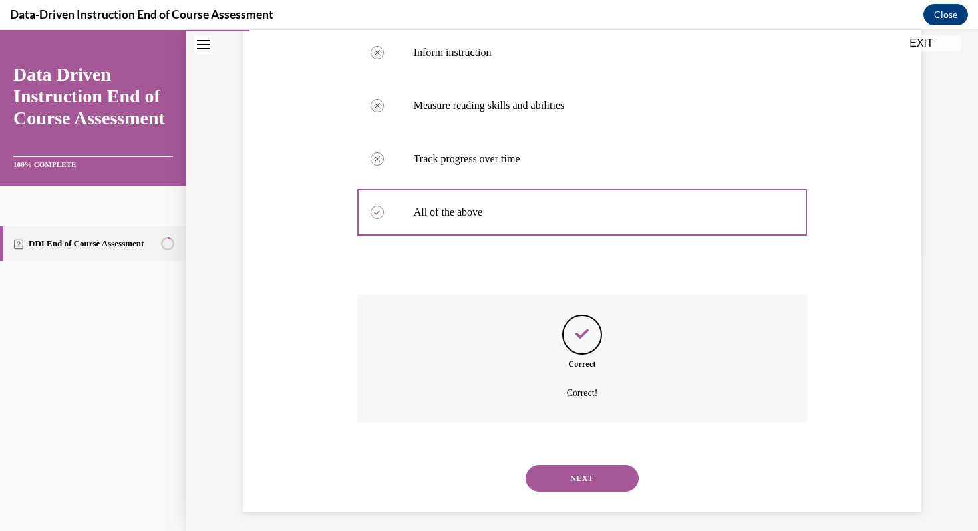
scroll to position [282, 0]
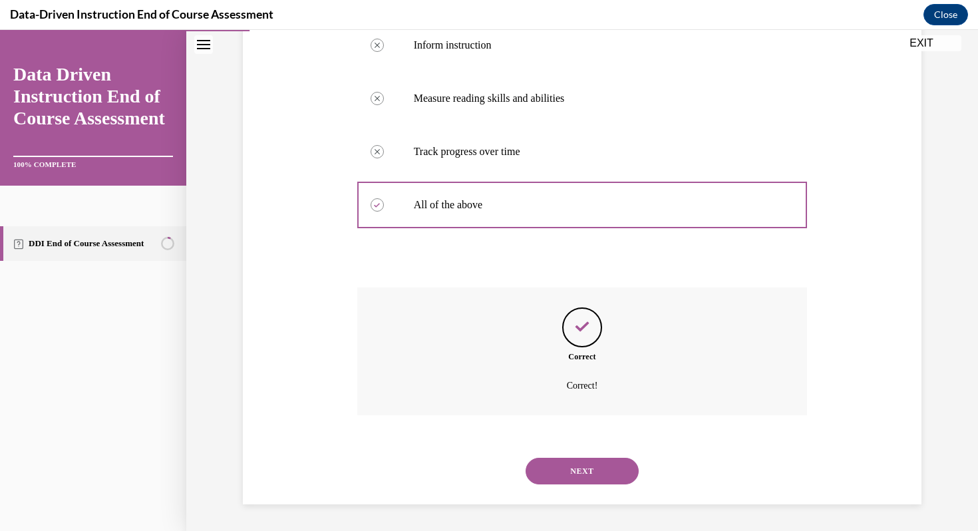
click at [572, 472] on button "NEXT" at bounding box center [582, 471] width 113 height 27
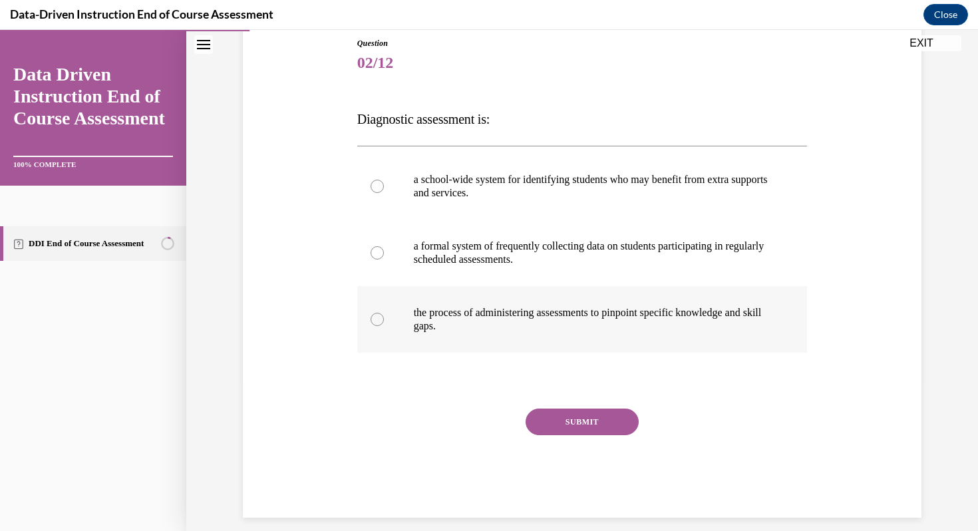
click at [373, 319] on div at bounding box center [377, 319] width 13 height 13
click at [373, 319] on input "the process of administering assessments to pinpoint specific knowledge and ski…" at bounding box center [377, 319] width 13 height 13
radio input "true"
click at [573, 427] on button "SUBMIT" at bounding box center [582, 422] width 113 height 27
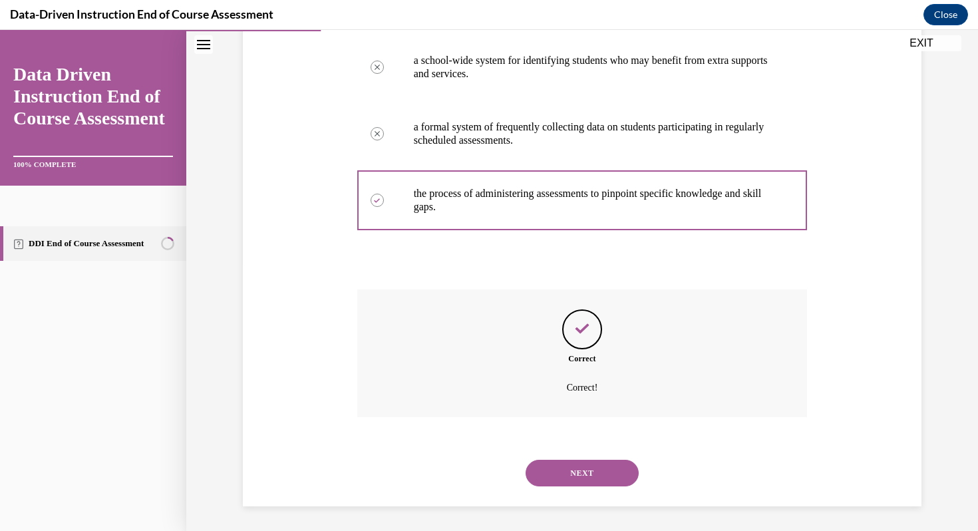
scroll to position [269, 0]
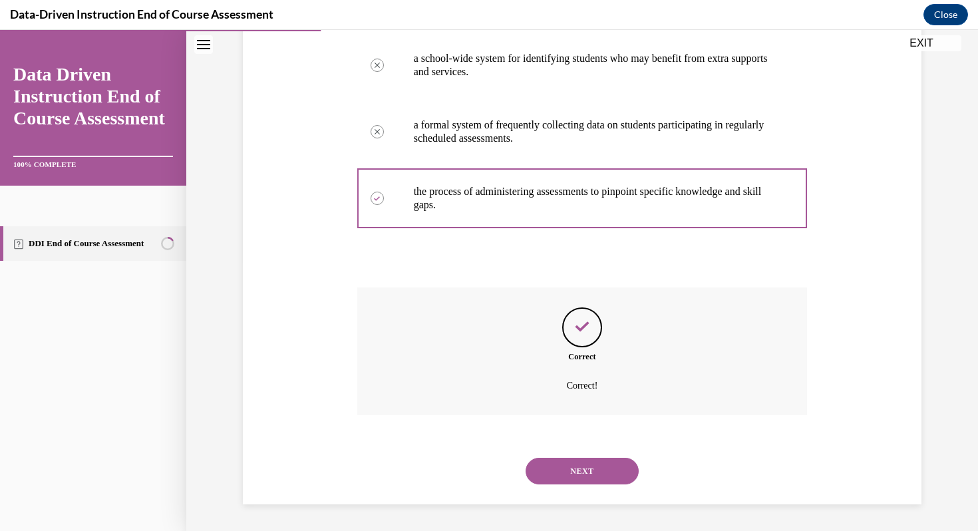
click at [541, 474] on button "NEXT" at bounding box center [582, 471] width 113 height 27
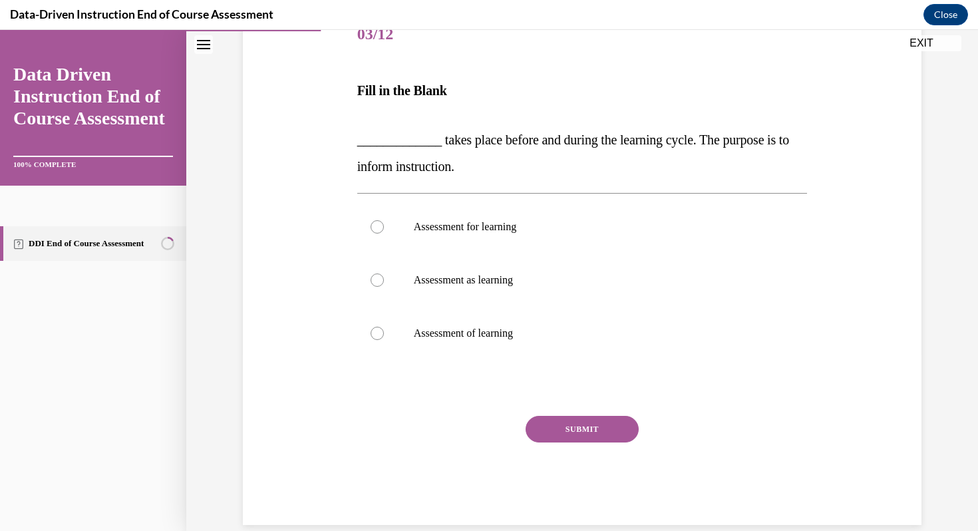
scroll to position [178, 0]
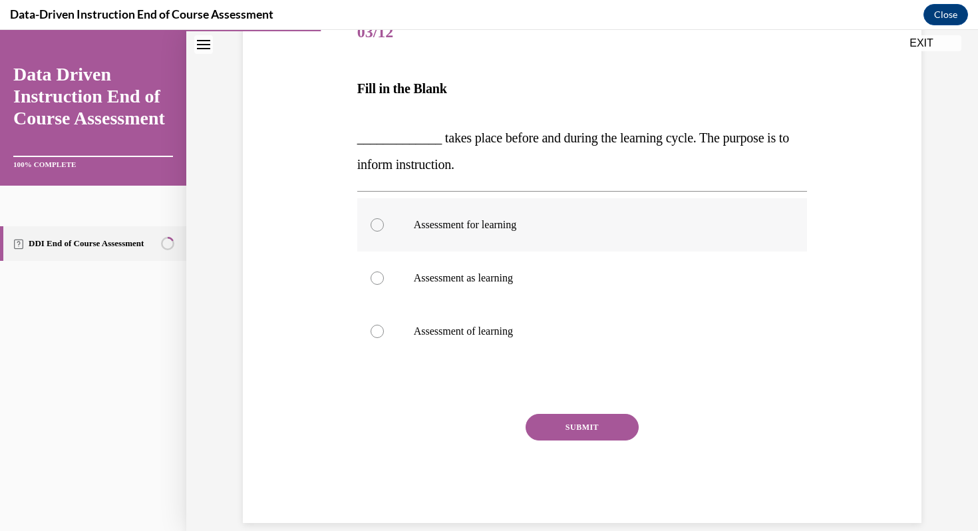
click at [374, 230] on div at bounding box center [377, 224] width 13 height 13
click at [374, 230] on input "Assessment for learning" at bounding box center [377, 224] width 13 height 13
radio input "true"
click at [568, 427] on button "SUBMIT" at bounding box center [582, 427] width 113 height 27
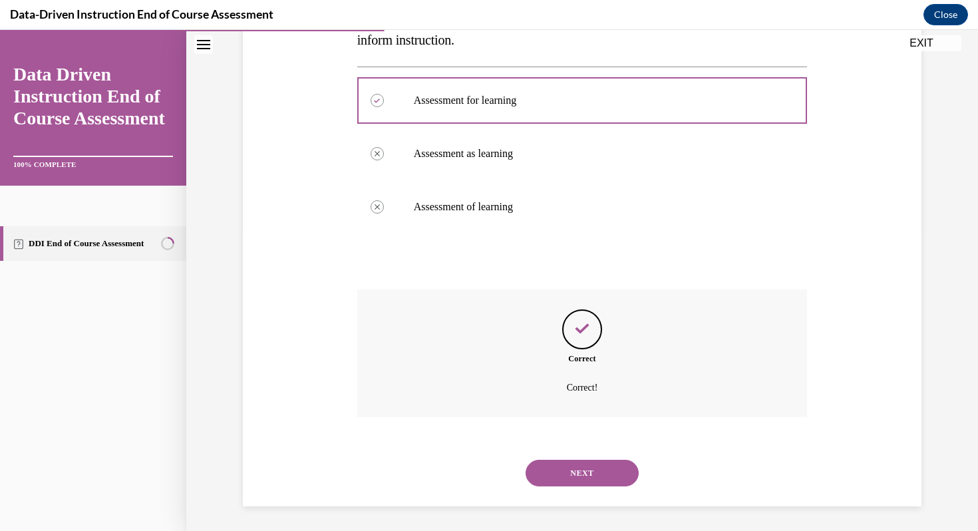
scroll to position [305, 0]
click at [567, 462] on button "NEXT" at bounding box center [582, 471] width 113 height 27
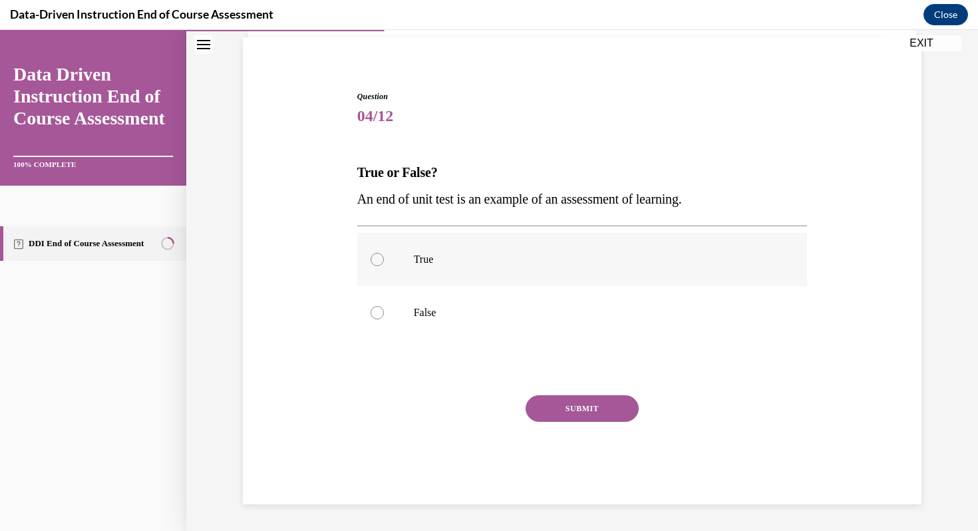
click at [379, 262] on div at bounding box center [377, 259] width 13 height 13
click at [379, 262] on input "True" at bounding box center [377, 259] width 13 height 13
radio input "true"
click at [542, 402] on button "SUBMIT" at bounding box center [582, 408] width 113 height 27
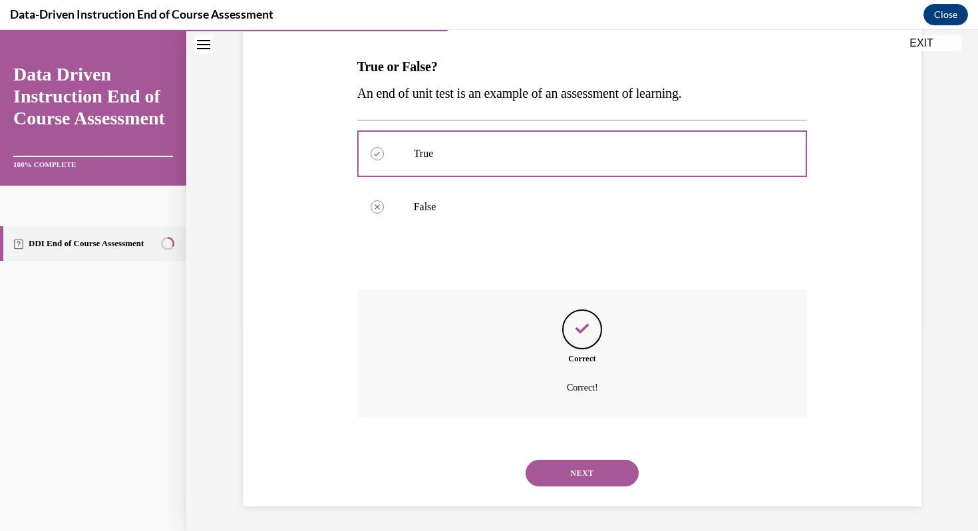
scroll to position [202, 0]
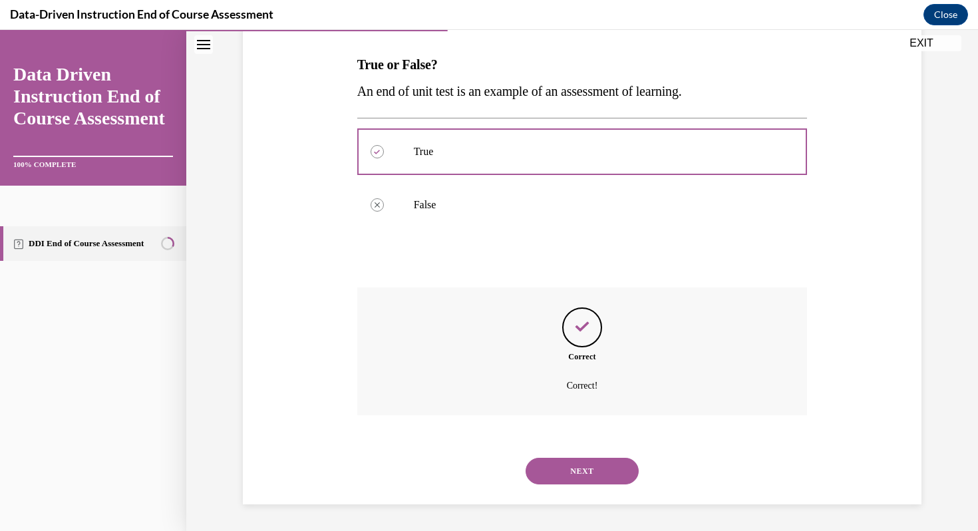
click at [561, 461] on button "NEXT" at bounding box center [582, 471] width 113 height 27
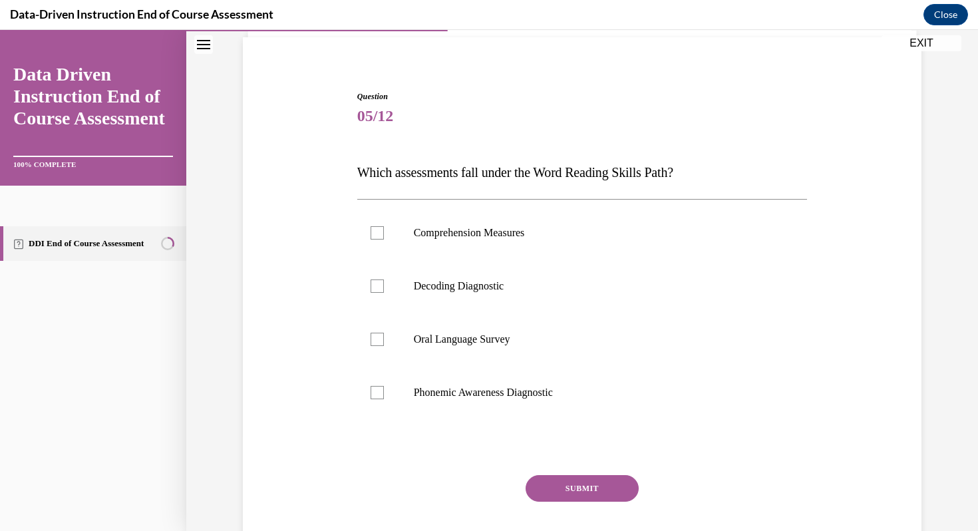
scroll to position [148, 0]
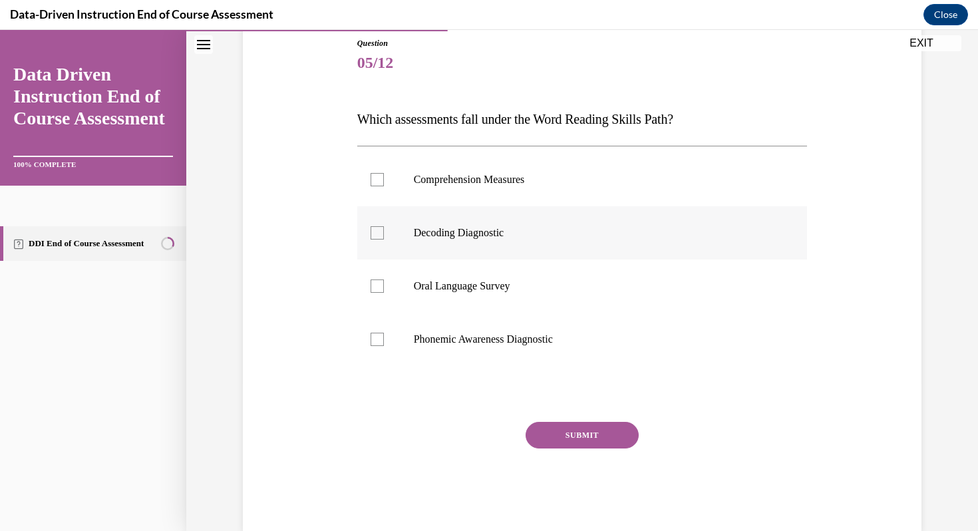
click at [375, 234] on div at bounding box center [377, 232] width 13 height 13
click at [375, 234] on input "Decoding Diagnostic" at bounding box center [377, 232] width 13 height 13
checkbox input "true"
click at [378, 337] on div at bounding box center [377, 339] width 13 height 13
click at [378, 337] on input "Phonemic Awareness Diagnostic" at bounding box center [377, 339] width 13 height 13
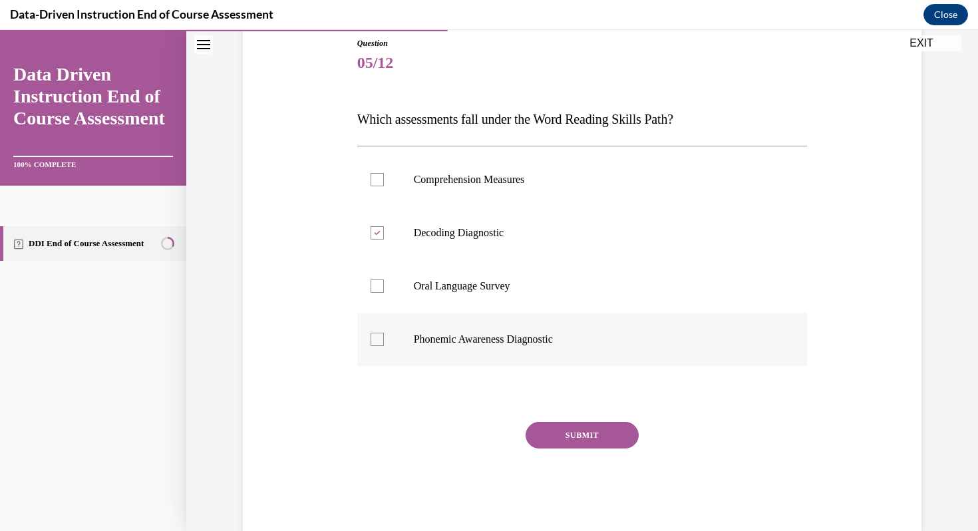
checkbox input "true"
click at [558, 439] on button "SUBMIT" at bounding box center [582, 435] width 113 height 27
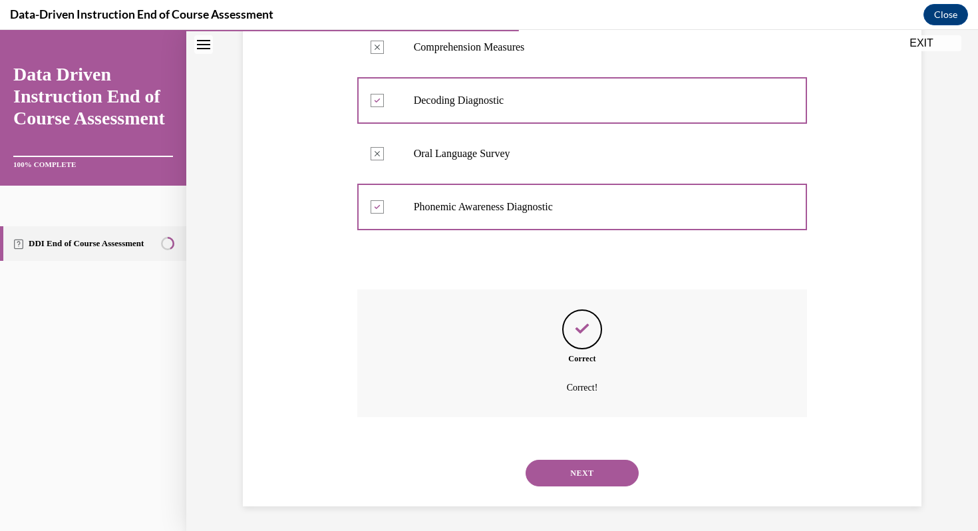
scroll to position [282, 0]
click at [564, 467] on button "NEXT" at bounding box center [582, 471] width 113 height 27
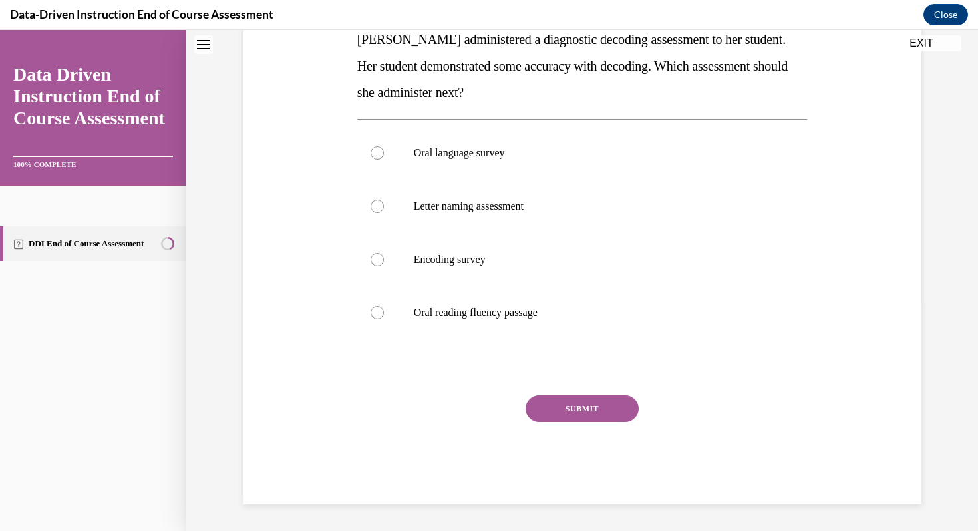
scroll to position [0, 0]
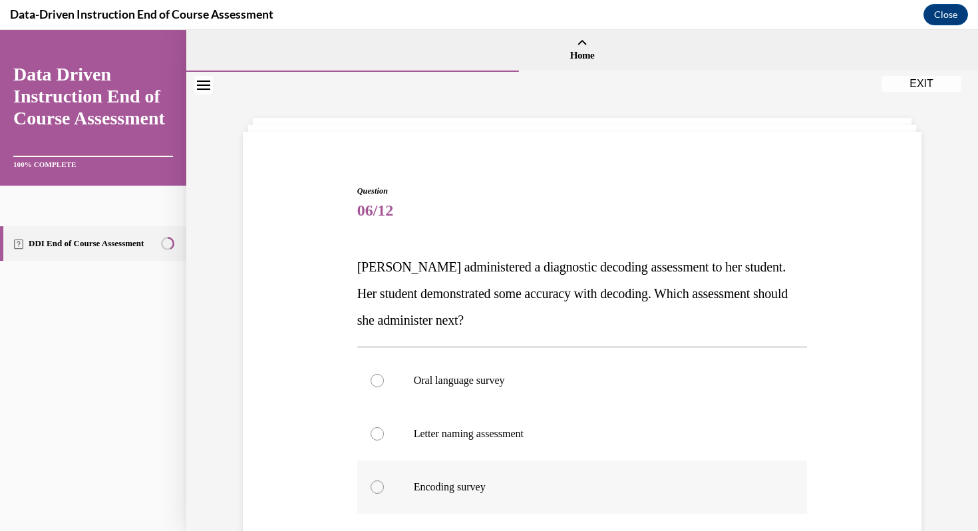
click at [380, 487] on div at bounding box center [377, 487] width 13 height 13
click at [380, 487] on input "Encoding survey" at bounding box center [377, 487] width 13 height 13
radio input "true"
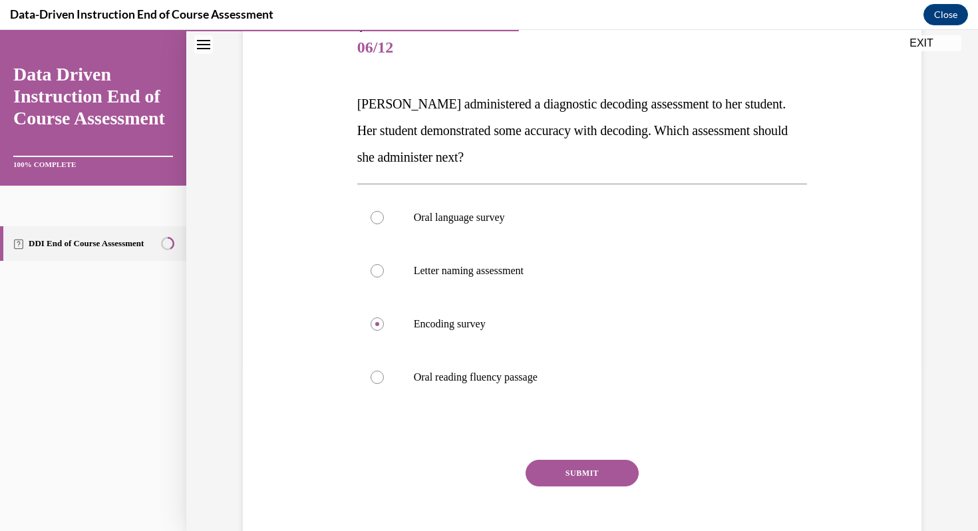
click at [544, 467] on button "SUBMIT" at bounding box center [582, 473] width 113 height 27
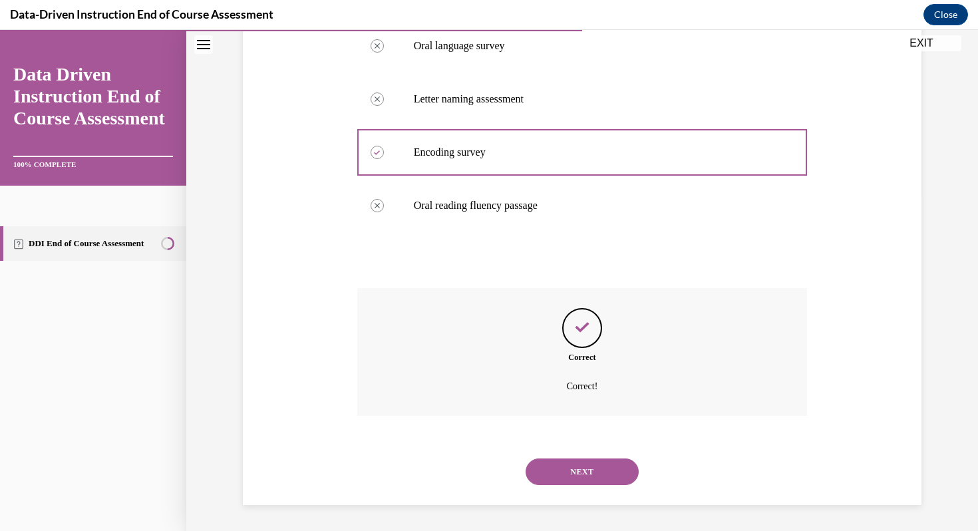
scroll to position [335, 0]
click at [549, 471] on button "NEXT" at bounding box center [582, 471] width 113 height 27
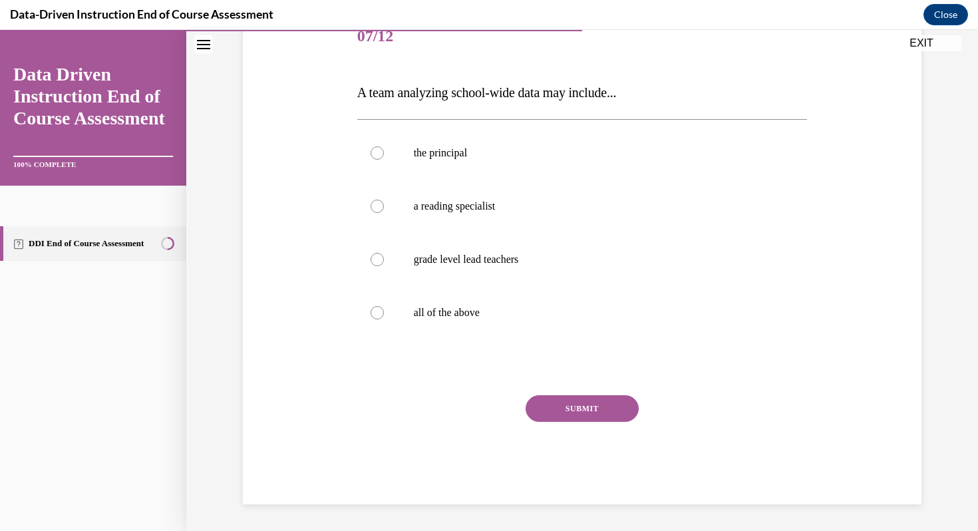
scroll to position [148, 0]
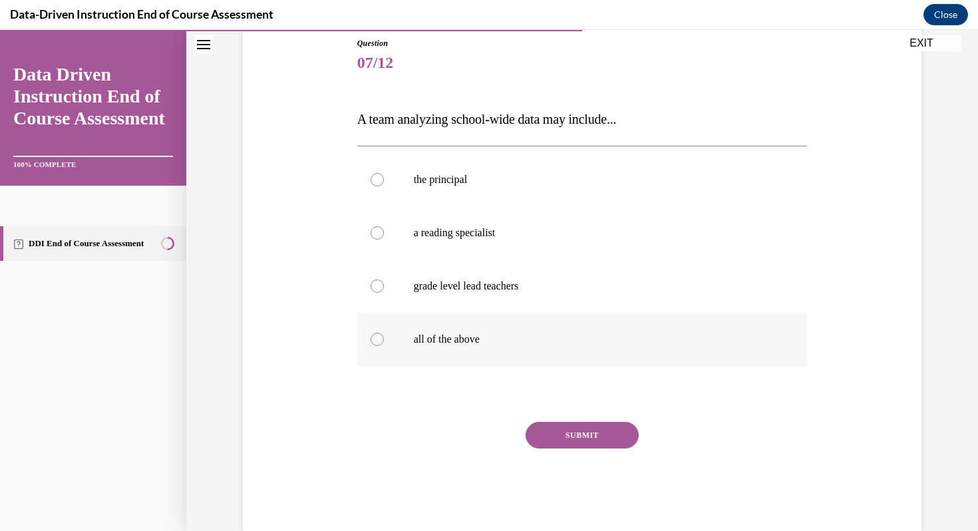
click at [393, 345] on label "all of the above" at bounding box center [582, 339] width 451 height 53
click at [384, 345] on input "all of the above" at bounding box center [377, 339] width 13 height 13
radio input "true"
click at [541, 439] on button "SUBMIT" at bounding box center [582, 435] width 113 height 27
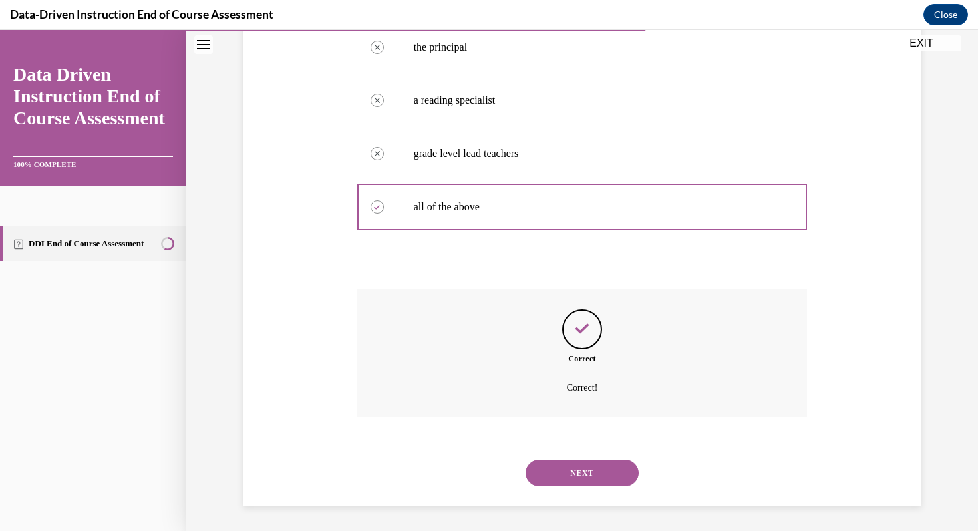
scroll to position [282, 0]
click at [560, 471] on button "NEXT" at bounding box center [582, 471] width 113 height 27
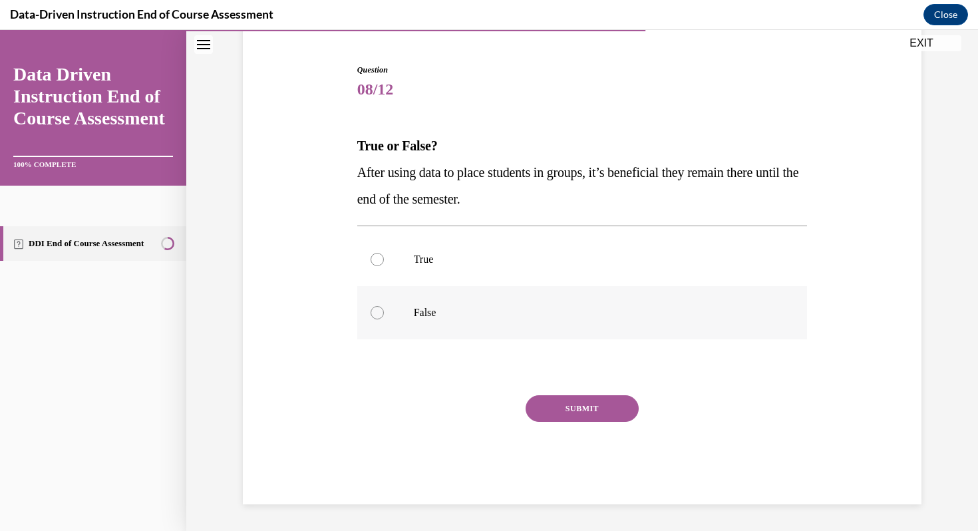
click at [376, 310] on div at bounding box center [377, 312] width 13 height 13
click at [376, 310] on input "False" at bounding box center [377, 312] width 13 height 13
radio input "true"
click at [567, 405] on button "SUBMIT" at bounding box center [582, 408] width 113 height 27
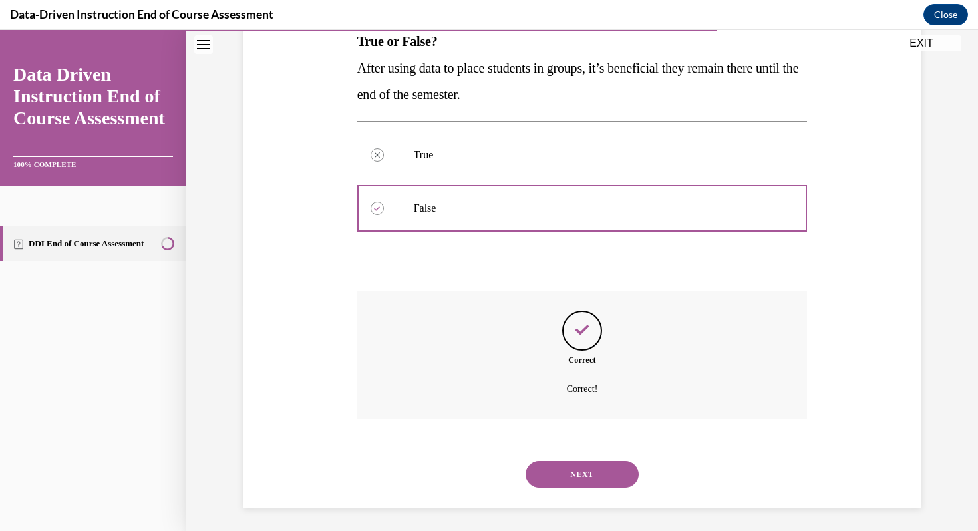
scroll to position [229, 0]
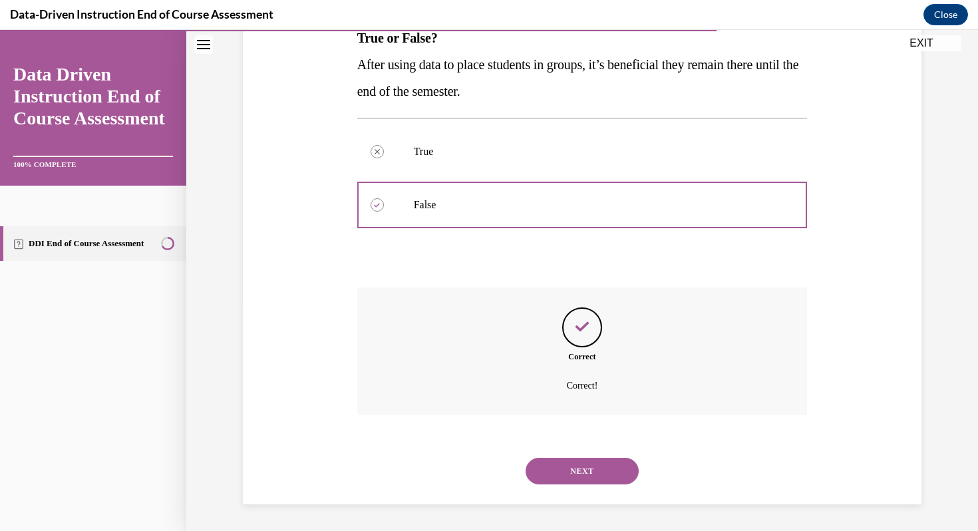
click at [559, 475] on button "NEXT" at bounding box center [582, 471] width 113 height 27
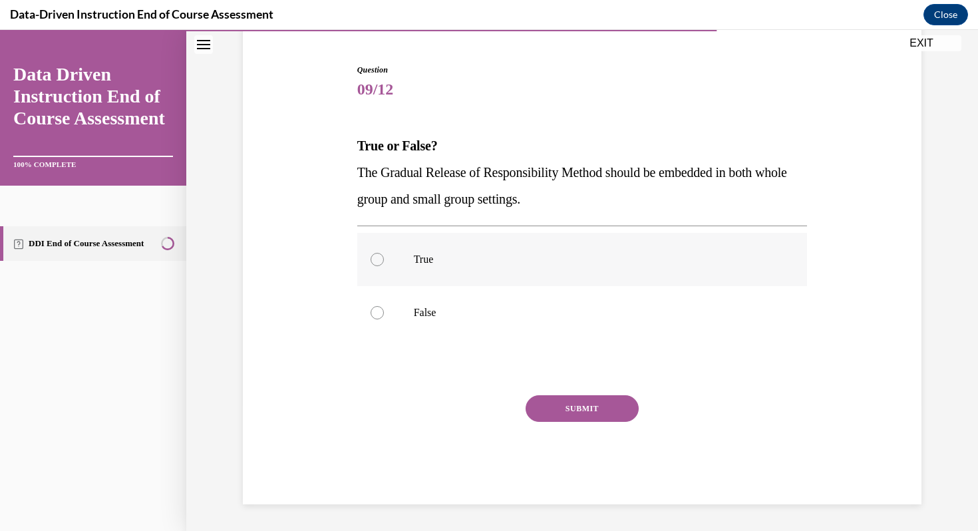
click at [376, 270] on label "True" at bounding box center [582, 259] width 451 height 53
click at [376, 266] on input "True" at bounding box center [377, 259] width 13 height 13
radio input "true"
click at [561, 419] on button "SUBMIT" at bounding box center [582, 408] width 113 height 27
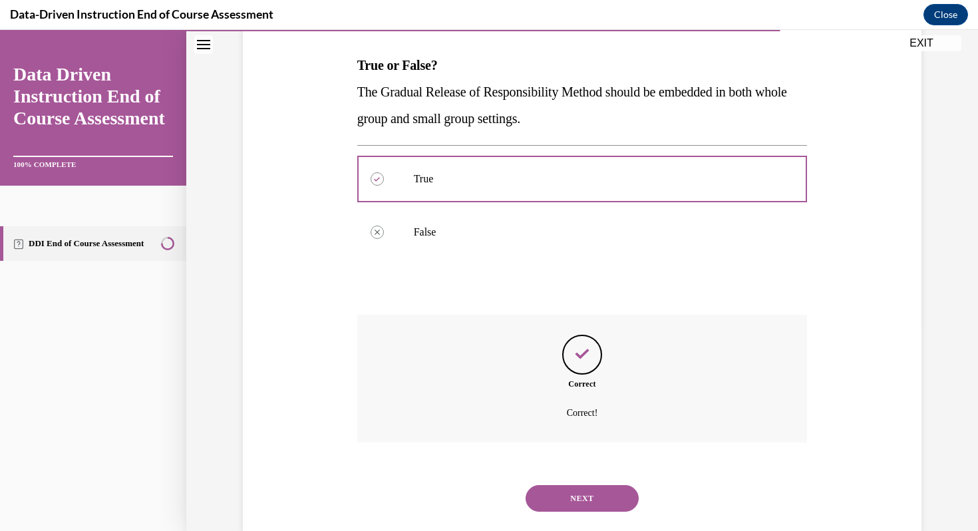
scroll to position [229, 0]
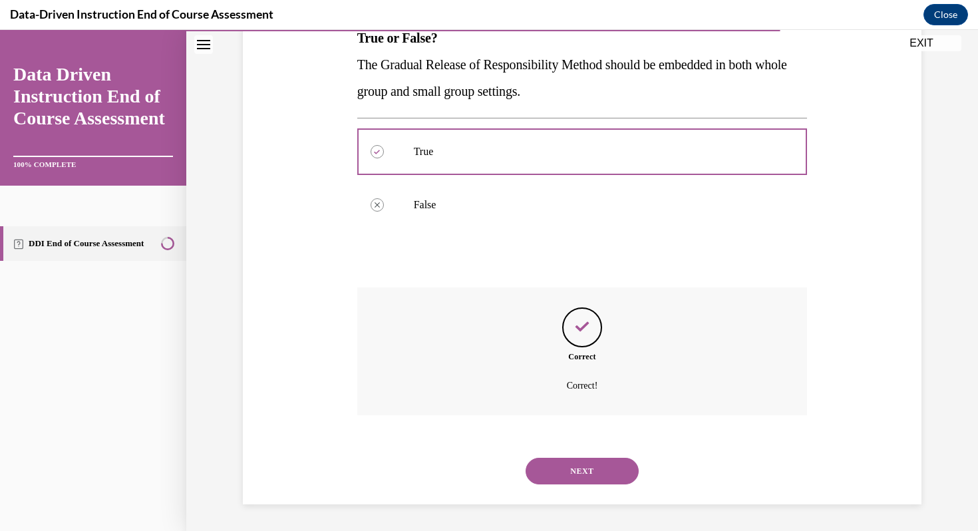
click at [554, 472] on button "NEXT" at bounding box center [582, 471] width 113 height 27
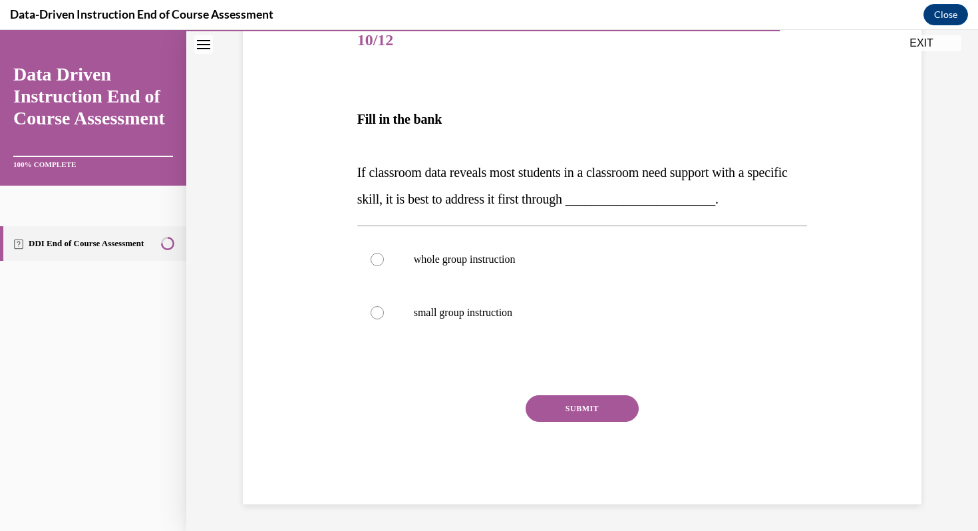
scroll to position [148, 0]
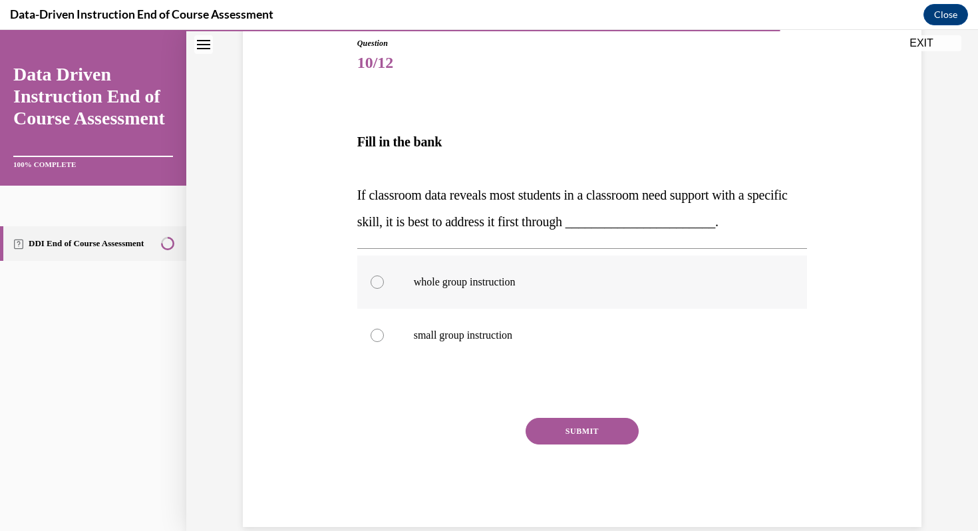
click at [377, 282] on div at bounding box center [377, 282] width 13 height 13
click at [377, 282] on input "whole group instruction" at bounding box center [377, 282] width 13 height 13
radio input "true"
click at [562, 426] on button "SUBMIT" at bounding box center [582, 431] width 113 height 27
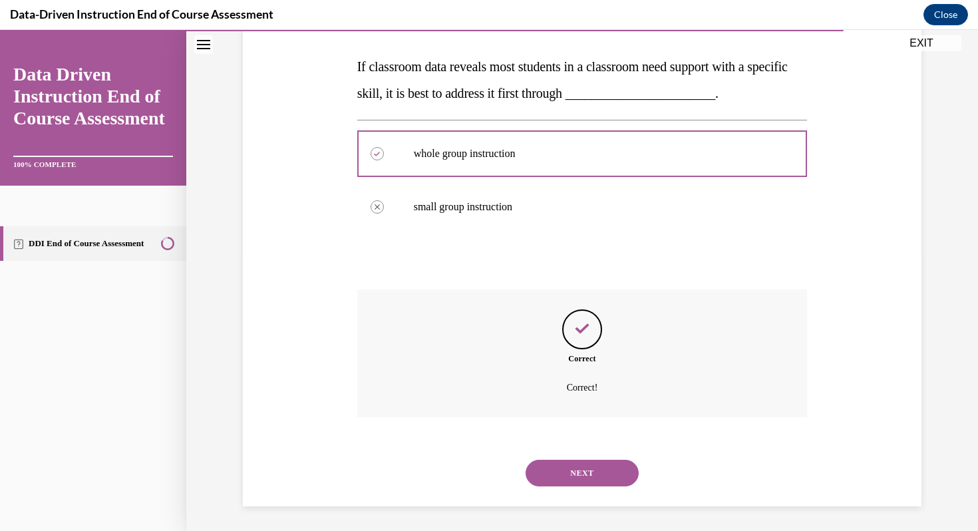
scroll to position [278, 0]
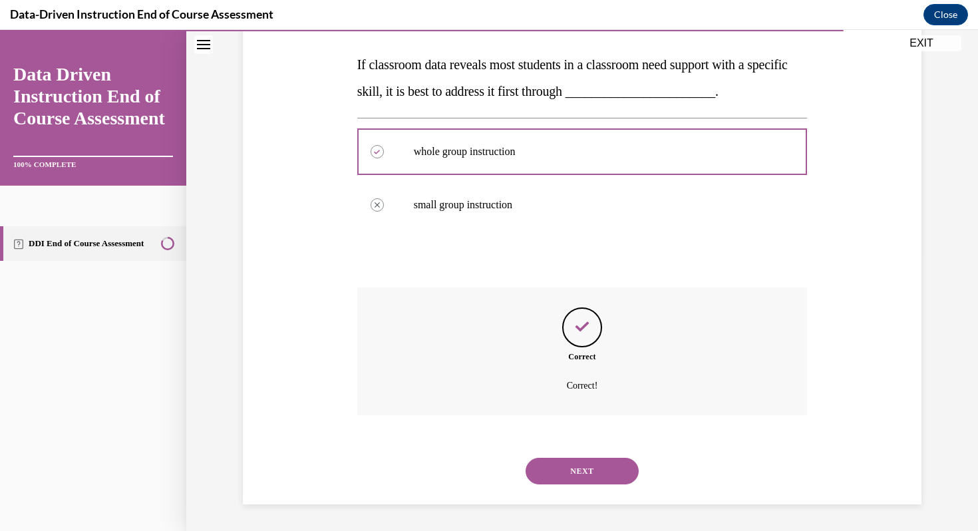
click at [554, 463] on button "NEXT" at bounding box center [582, 471] width 113 height 27
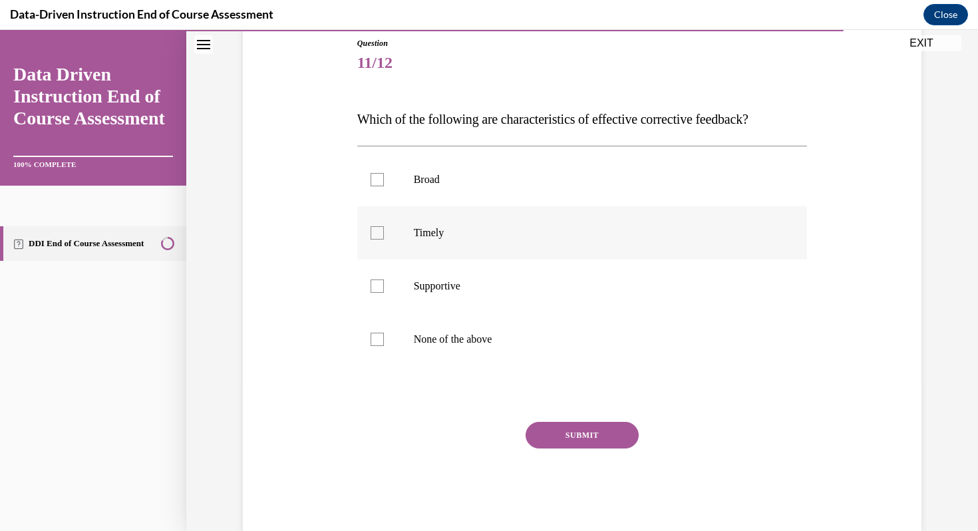
click at [375, 235] on div at bounding box center [377, 232] width 13 height 13
click at [375, 235] on input "Timely" at bounding box center [377, 232] width 13 height 13
checkbox input "true"
click at [376, 287] on div at bounding box center [377, 286] width 13 height 13
click at [376, 287] on input "Supportive" at bounding box center [377, 286] width 13 height 13
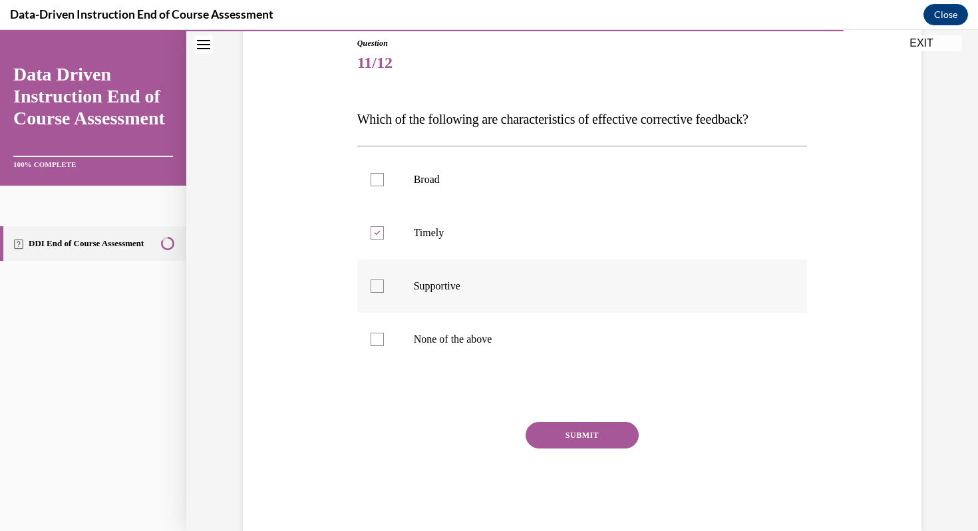
checkbox input "true"
click at [571, 439] on button "SUBMIT" at bounding box center [582, 435] width 113 height 27
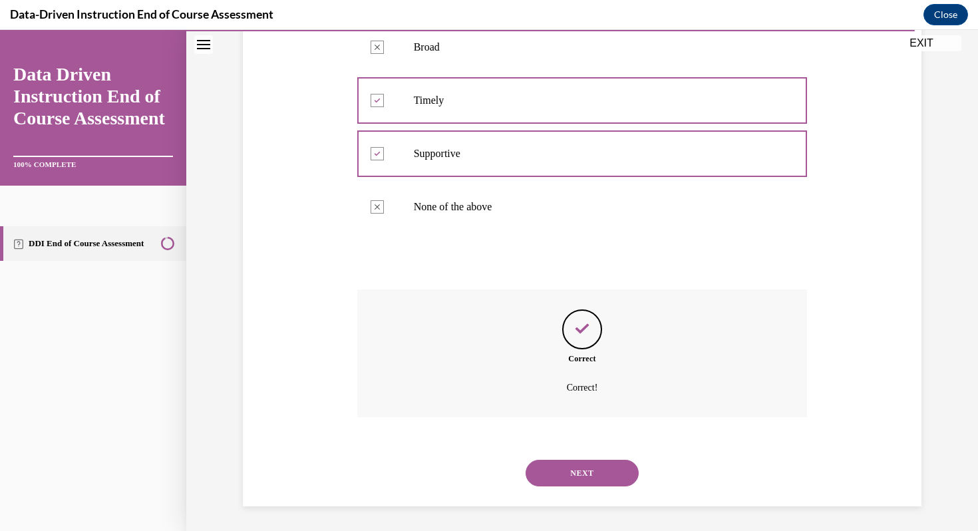
scroll to position [282, 0]
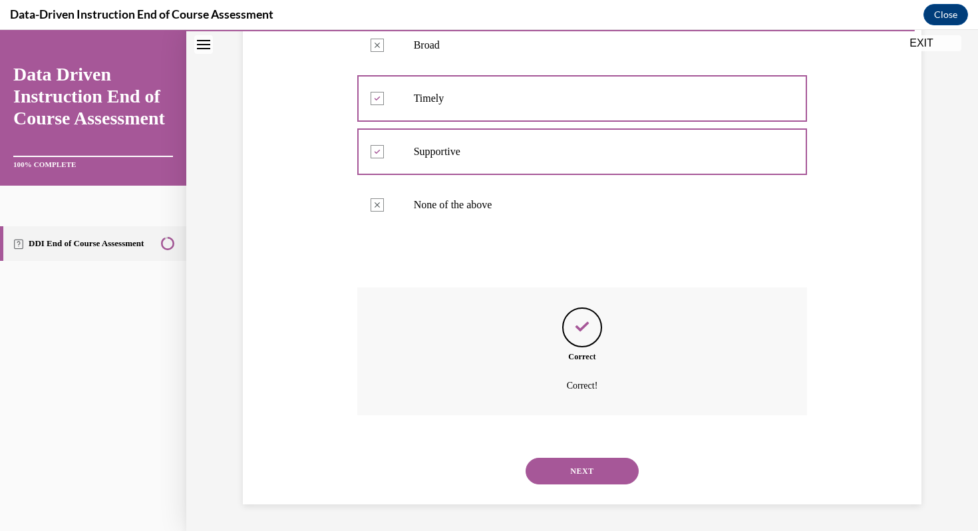
click at [575, 477] on button "NEXT" at bounding box center [582, 471] width 113 height 27
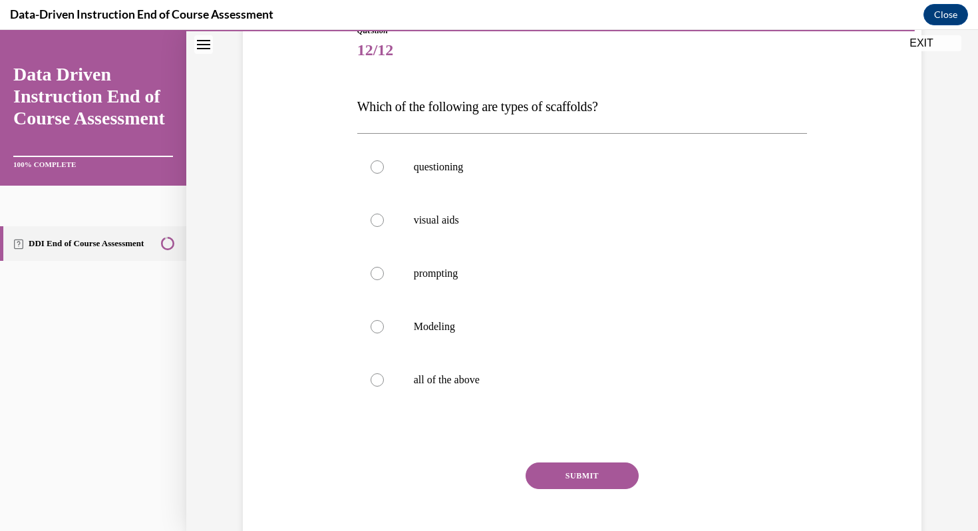
scroll to position [163, 0]
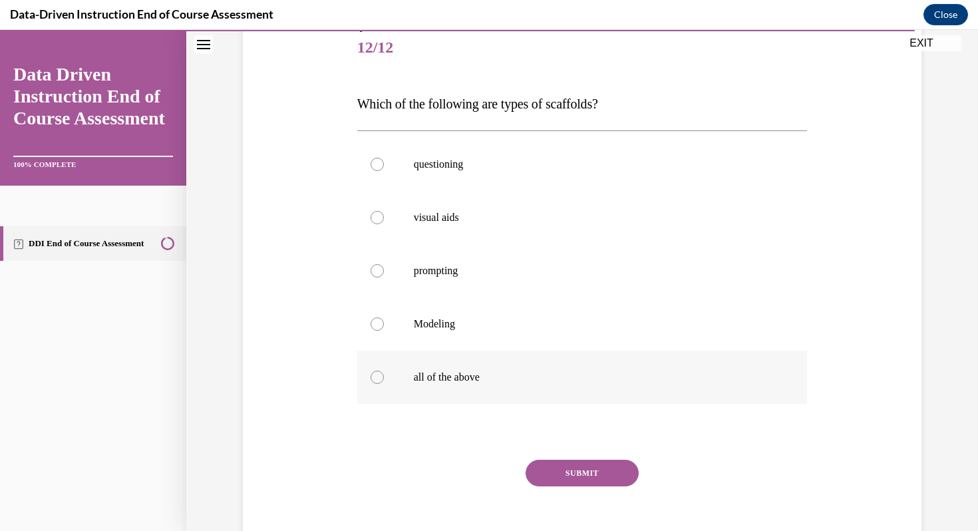
click at [375, 377] on div at bounding box center [377, 377] width 13 height 13
click at [375, 377] on input "all of the above" at bounding box center [377, 377] width 13 height 13
radio input "true"
click at [552, 469] on button "SUBMIT" at bounding box center [582, 473] width 113 height 27
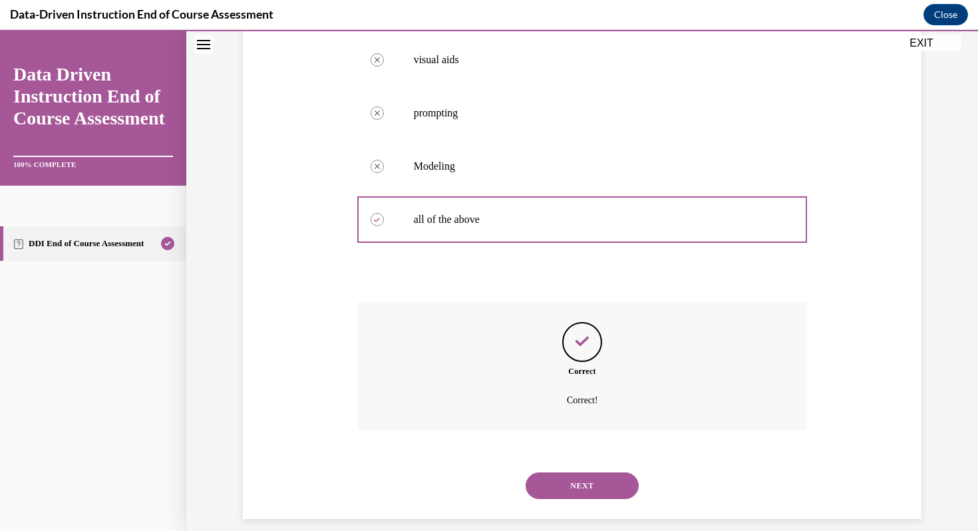
scroll to position [335, 0]
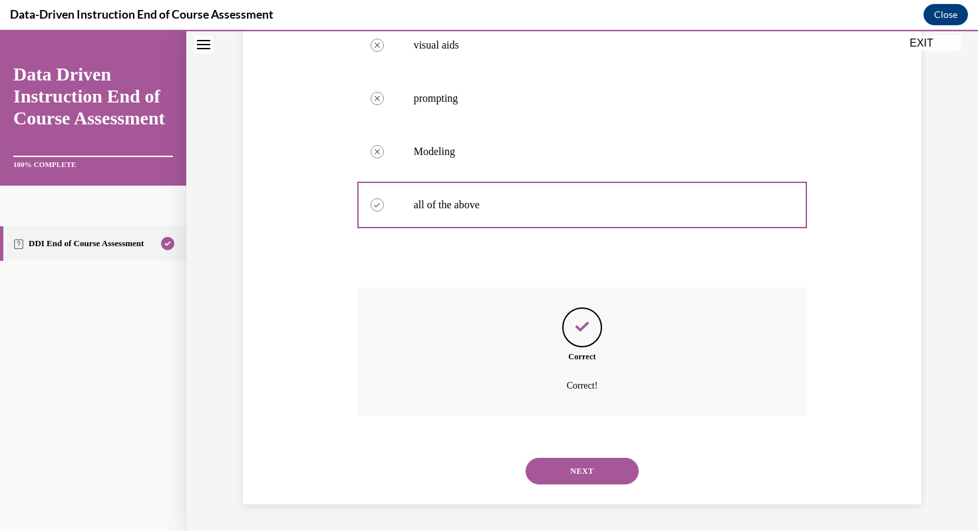
click at [538, 472] on button "NEXT" at bounding box center [582, 471] width 113 height 27
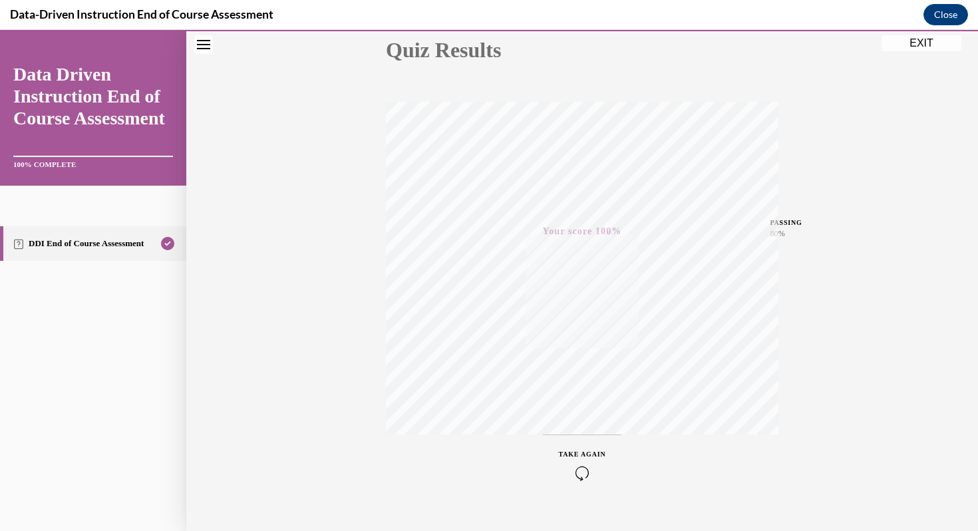
scroll to position [141, 0]
